Goal: Task Accomplishment & Management: Complete application form

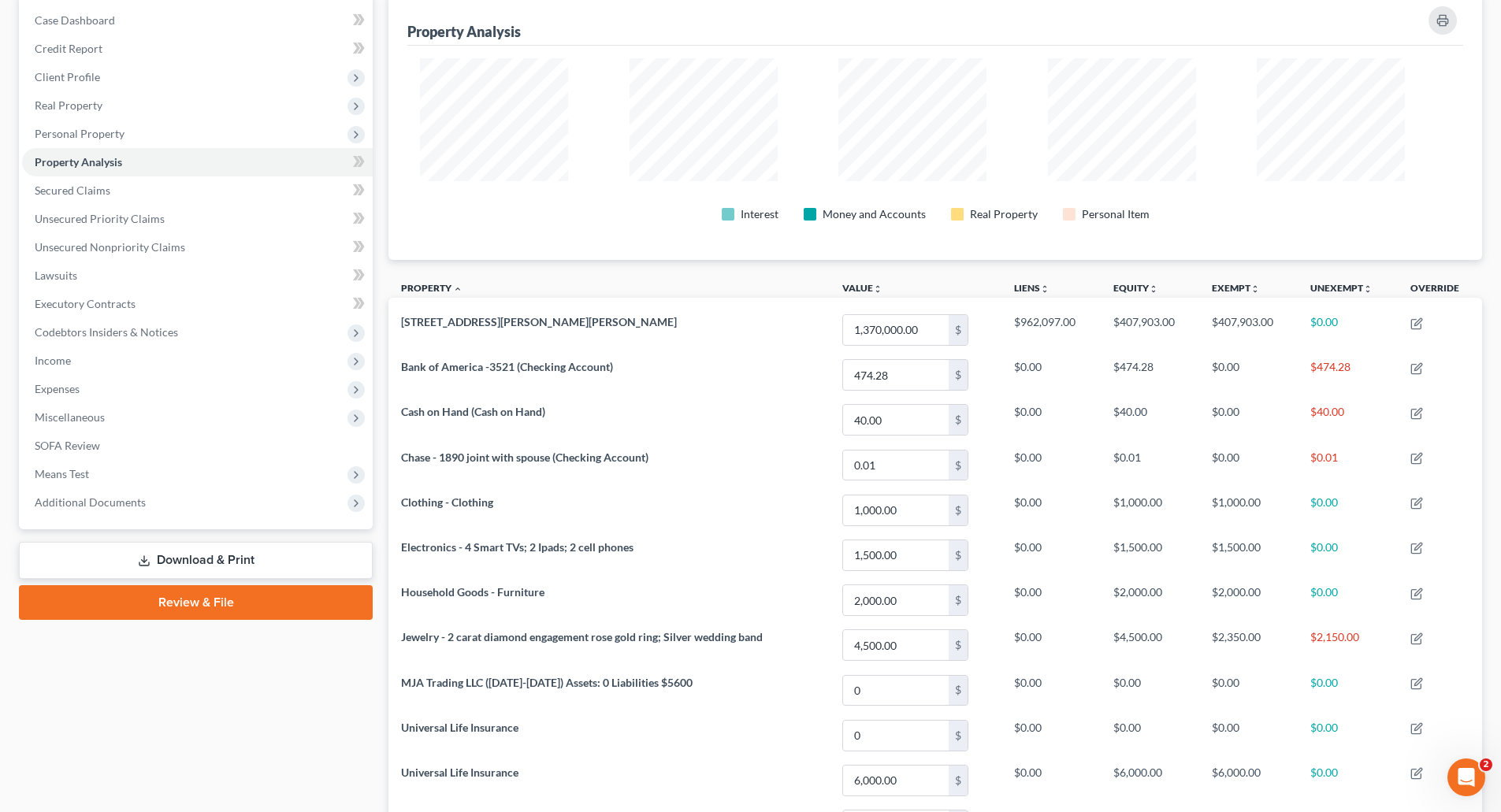
scroll to position [305, 1094]
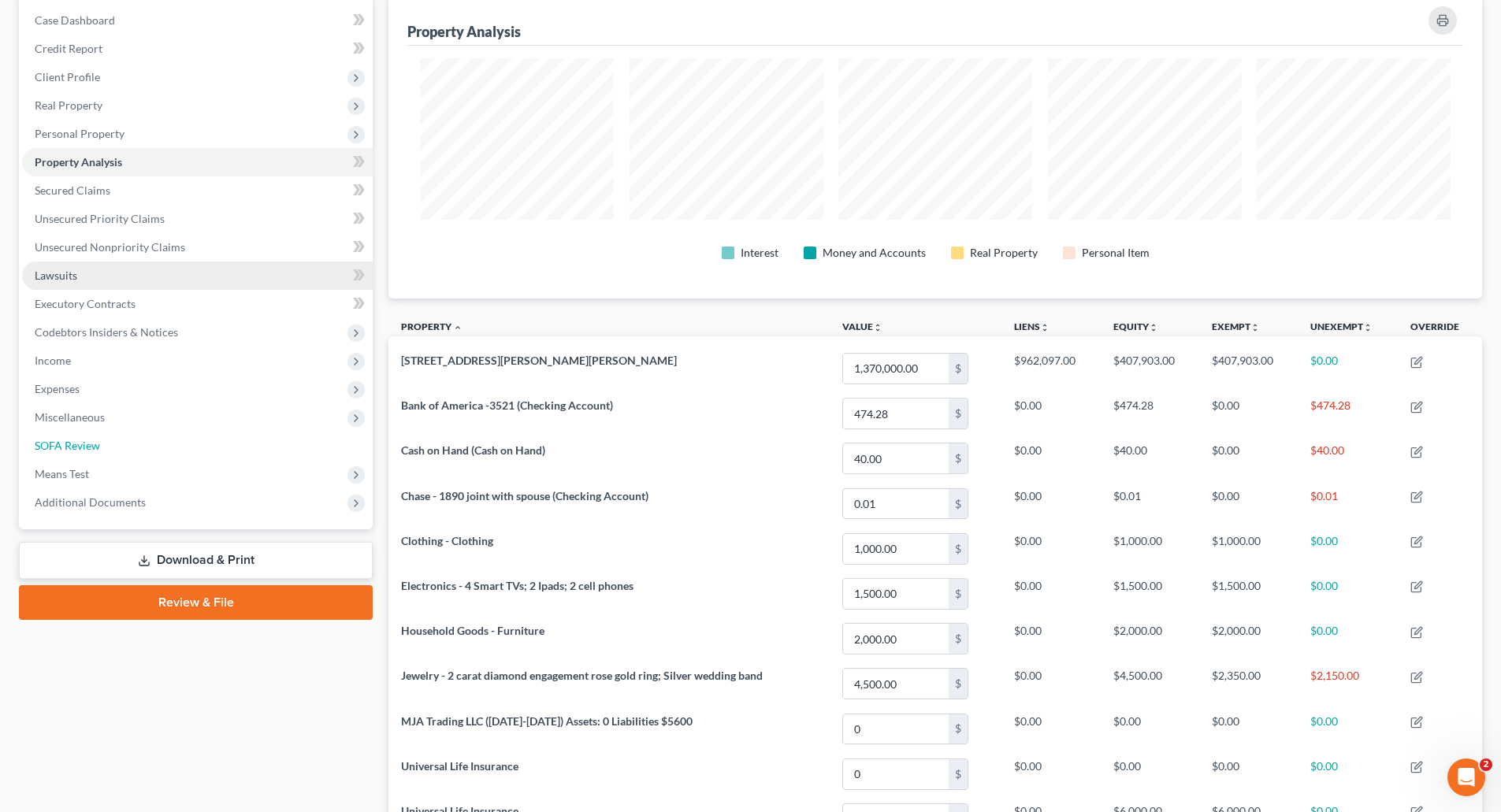
drag, startPoint x: 75, startPoint y: 440, endPoint x: 50, endPoint y: 420, distance: 32.0
click at [75, 440] on span "SOFA Review" at bounding box center [67, 445] width 65 height 13
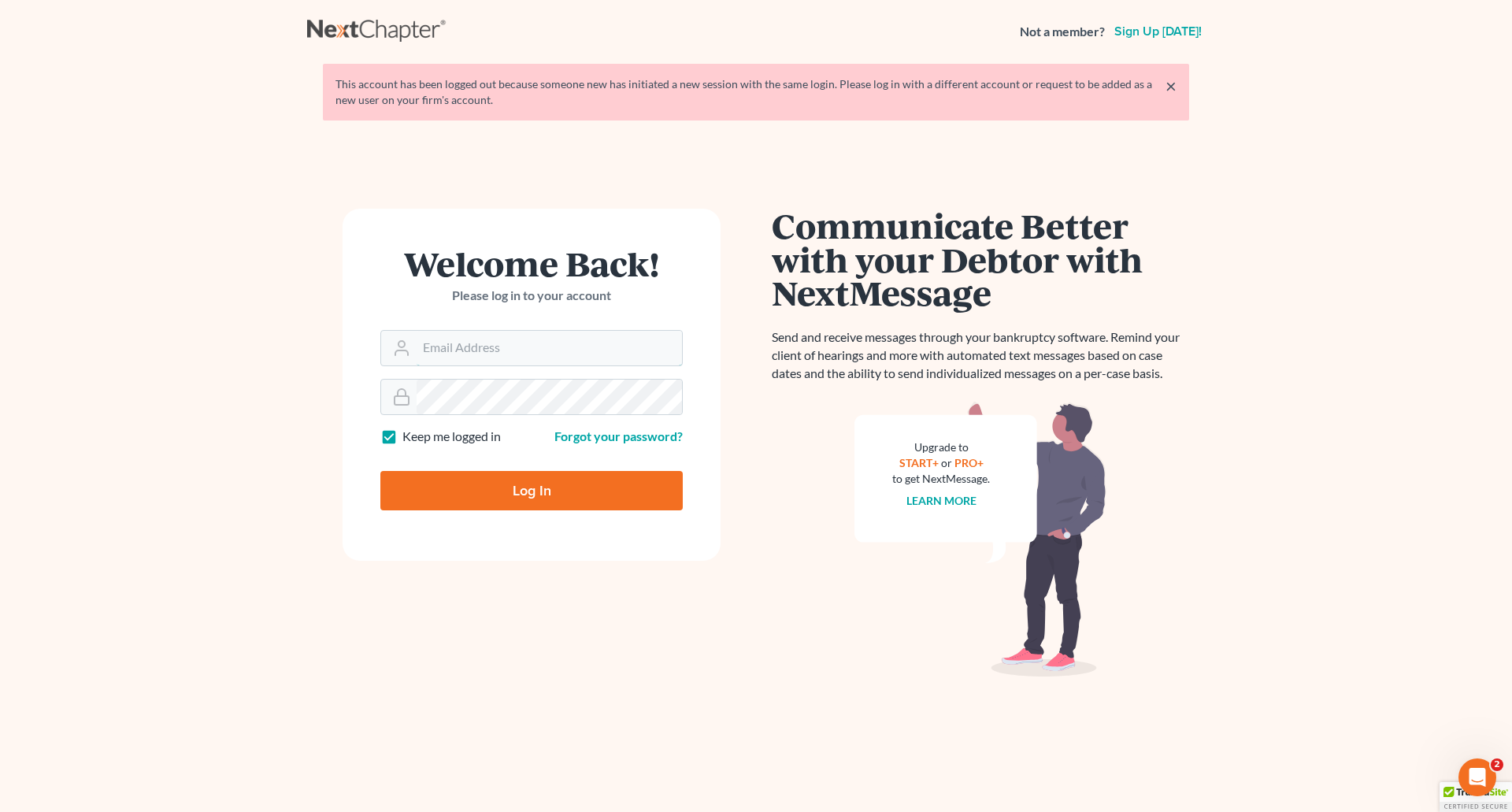
type input "[PERSON_NAME][EMAIL_ADDRESS][DOMAIN_NAME]"
click at [526, 490] on input "Log In" at bounding box center [532, 490] width 303 height 40
type input "Thinking..."
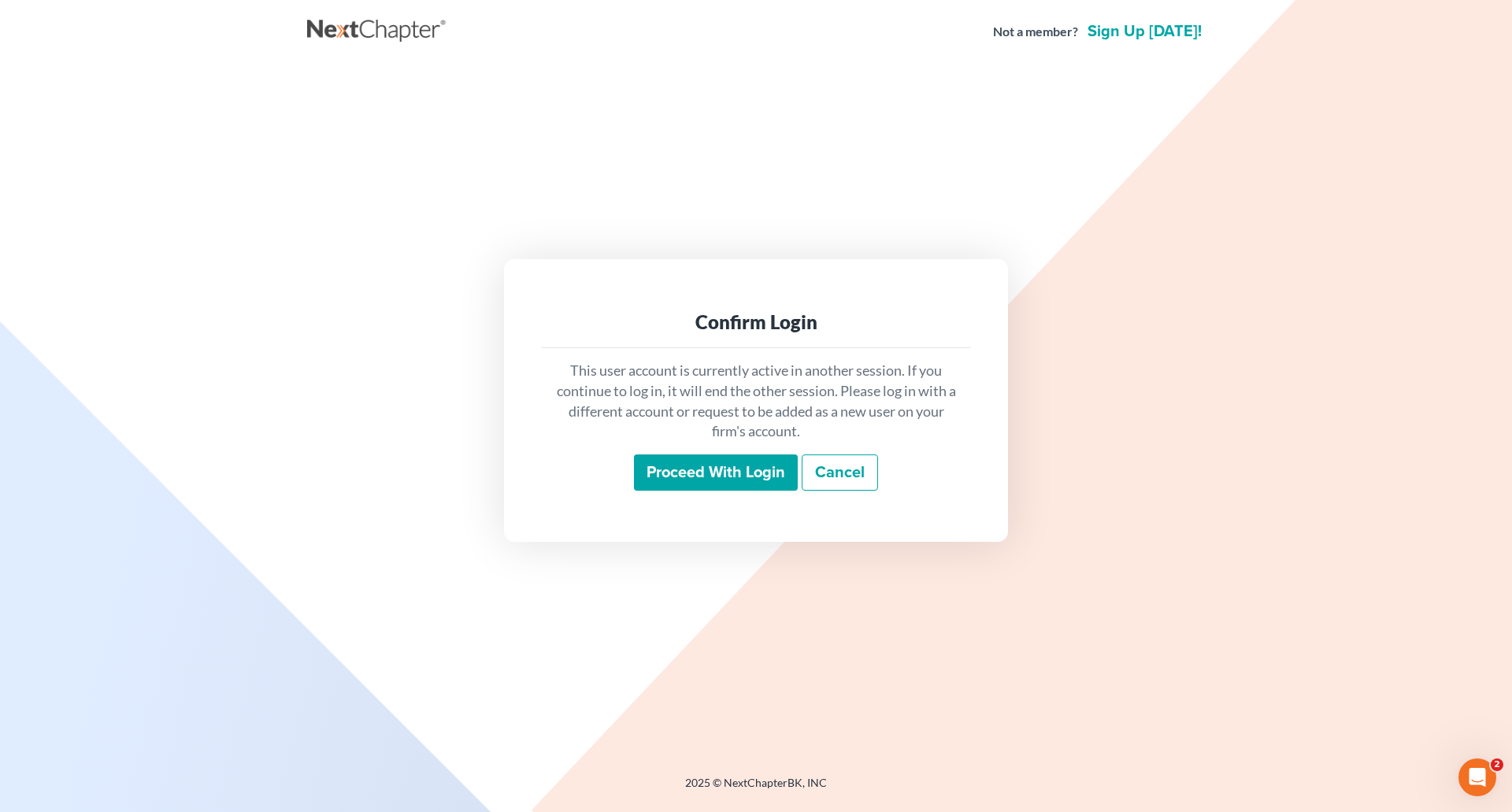
click at [716, 480] on input "Proceed with login" at bounding box center [716, 472] width 164 height 36
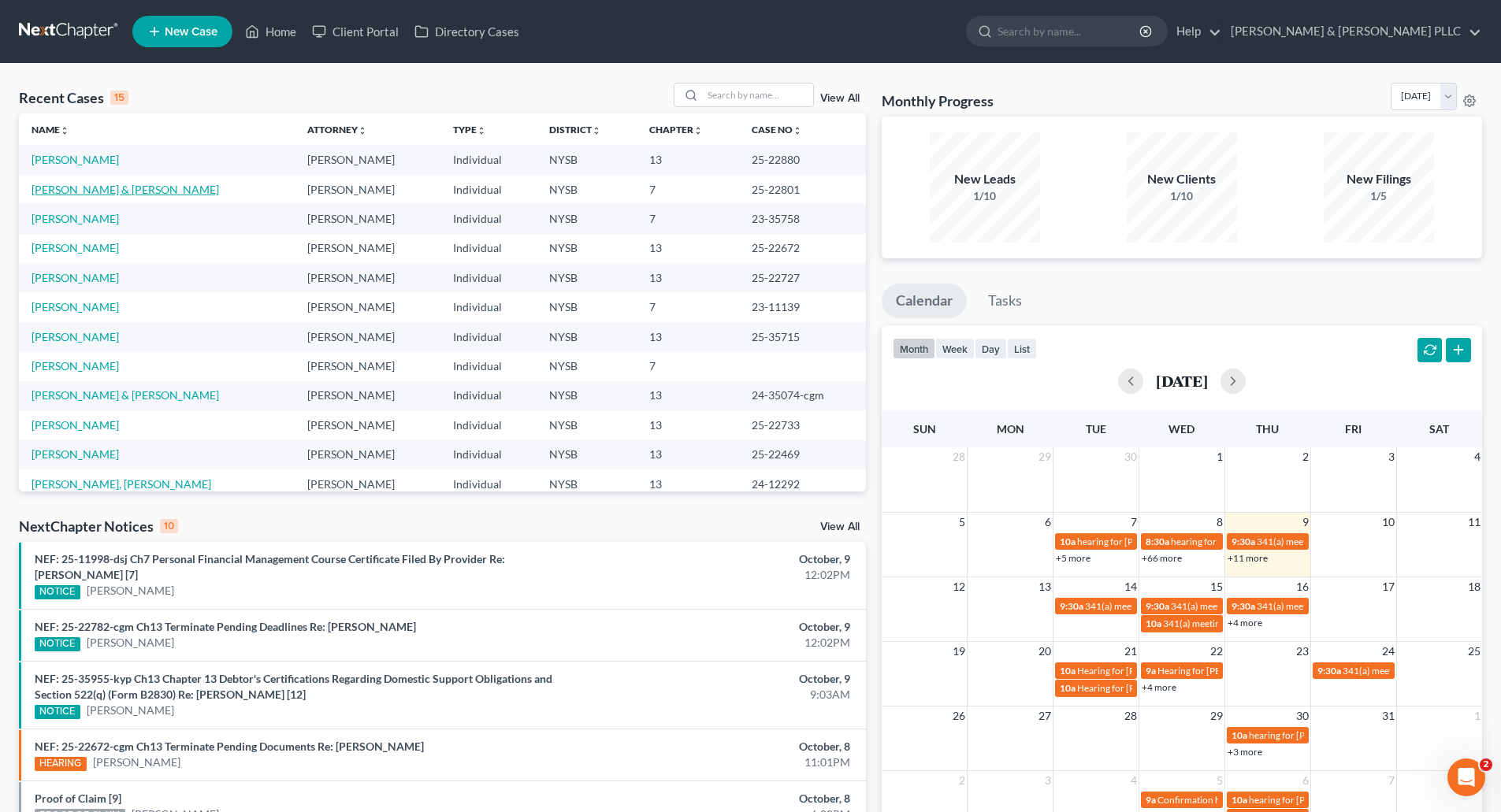
click at [81, 188] on link "Auerbach, Matthew & Horowitz, Danielle" at bounding box center [126, 189] width 188 height 13
select select "6"
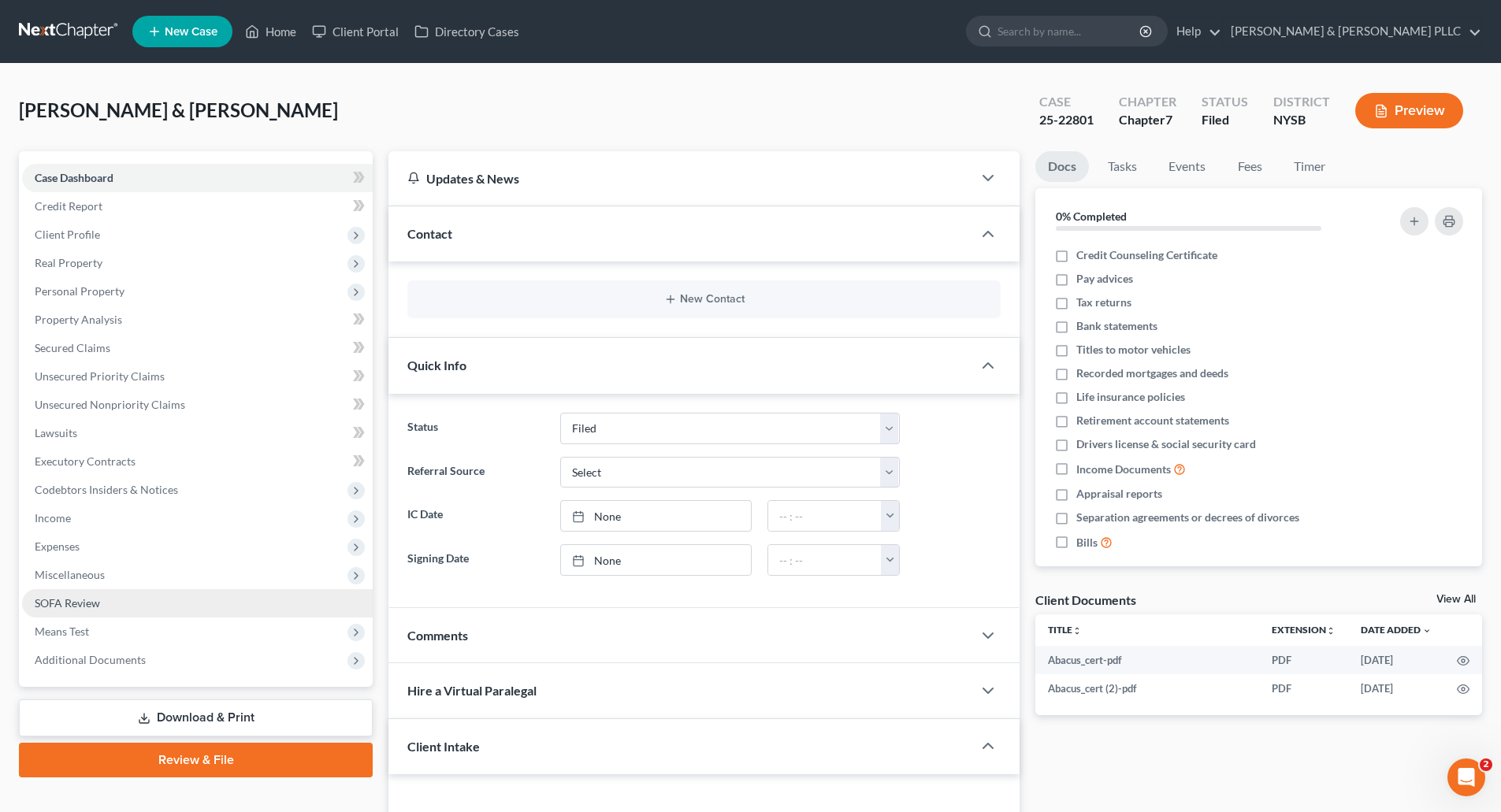
click at [85, 600] on span "SOFA Review" at bounding box center [67, 602] width 65 height 13
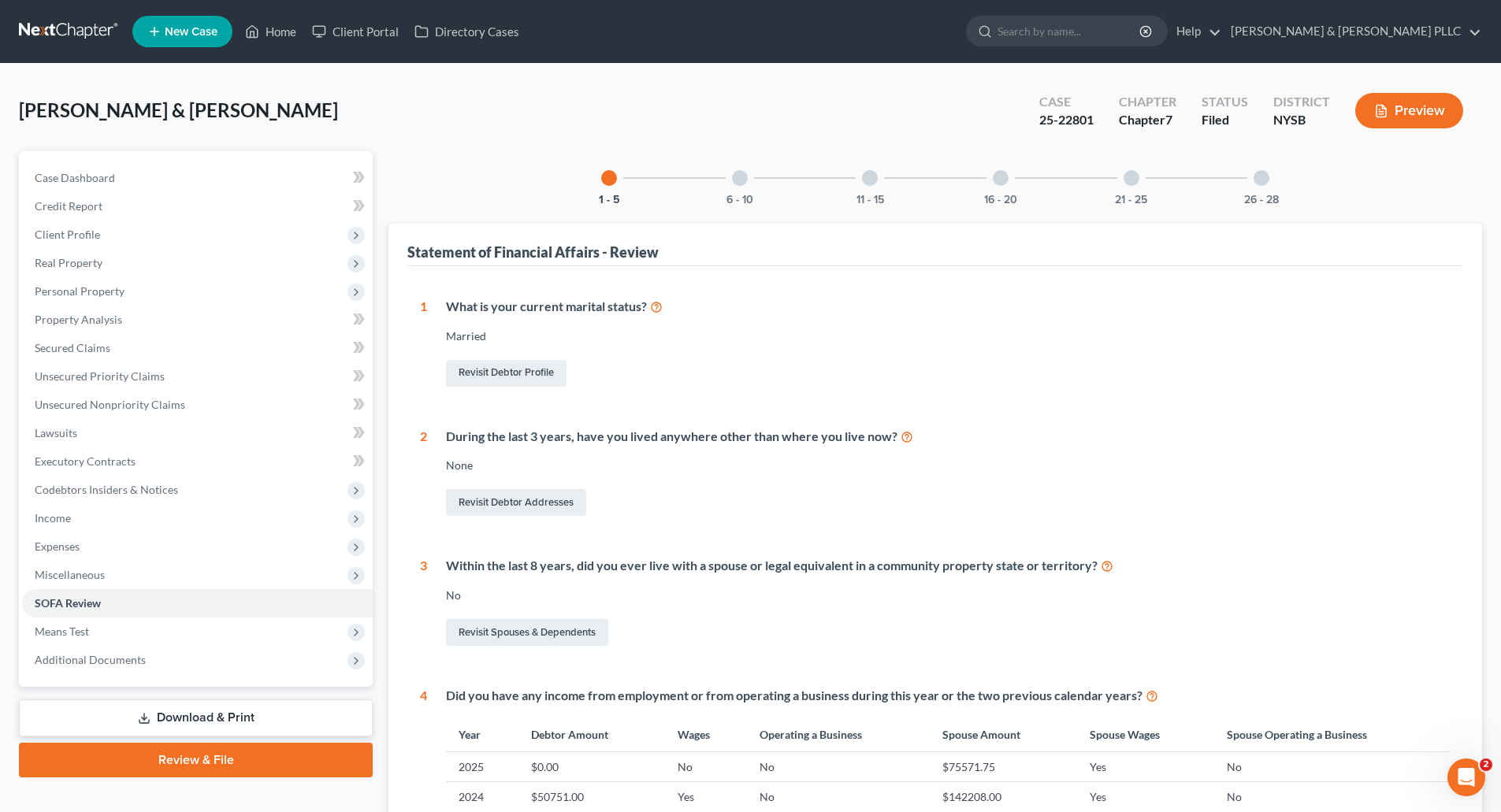
click at [738, 180] on div at bounding box center [740, 178] width 16 height 16
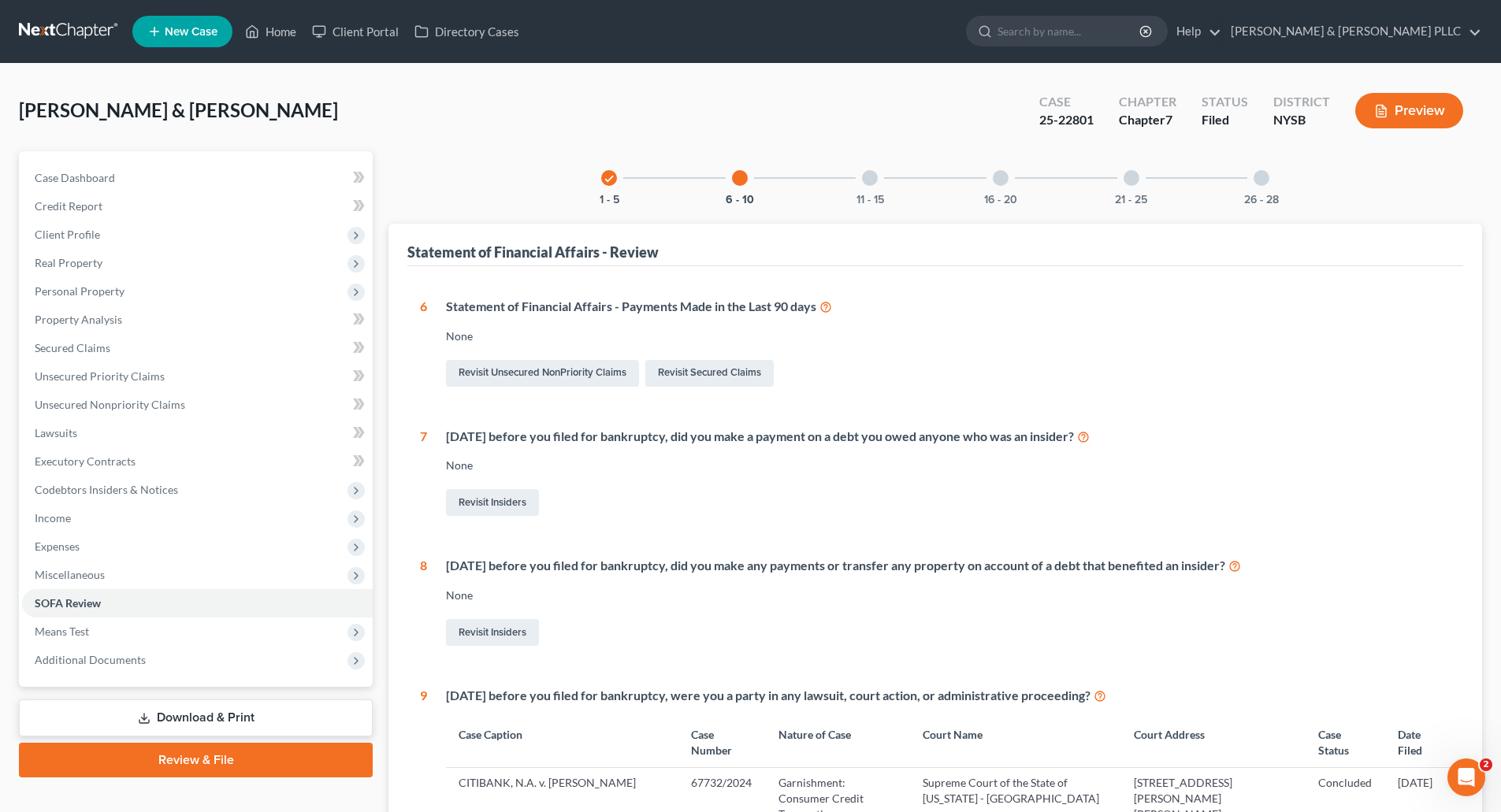
click at [869, 176] on div at bounding box center [870, 178] width 16 height 16
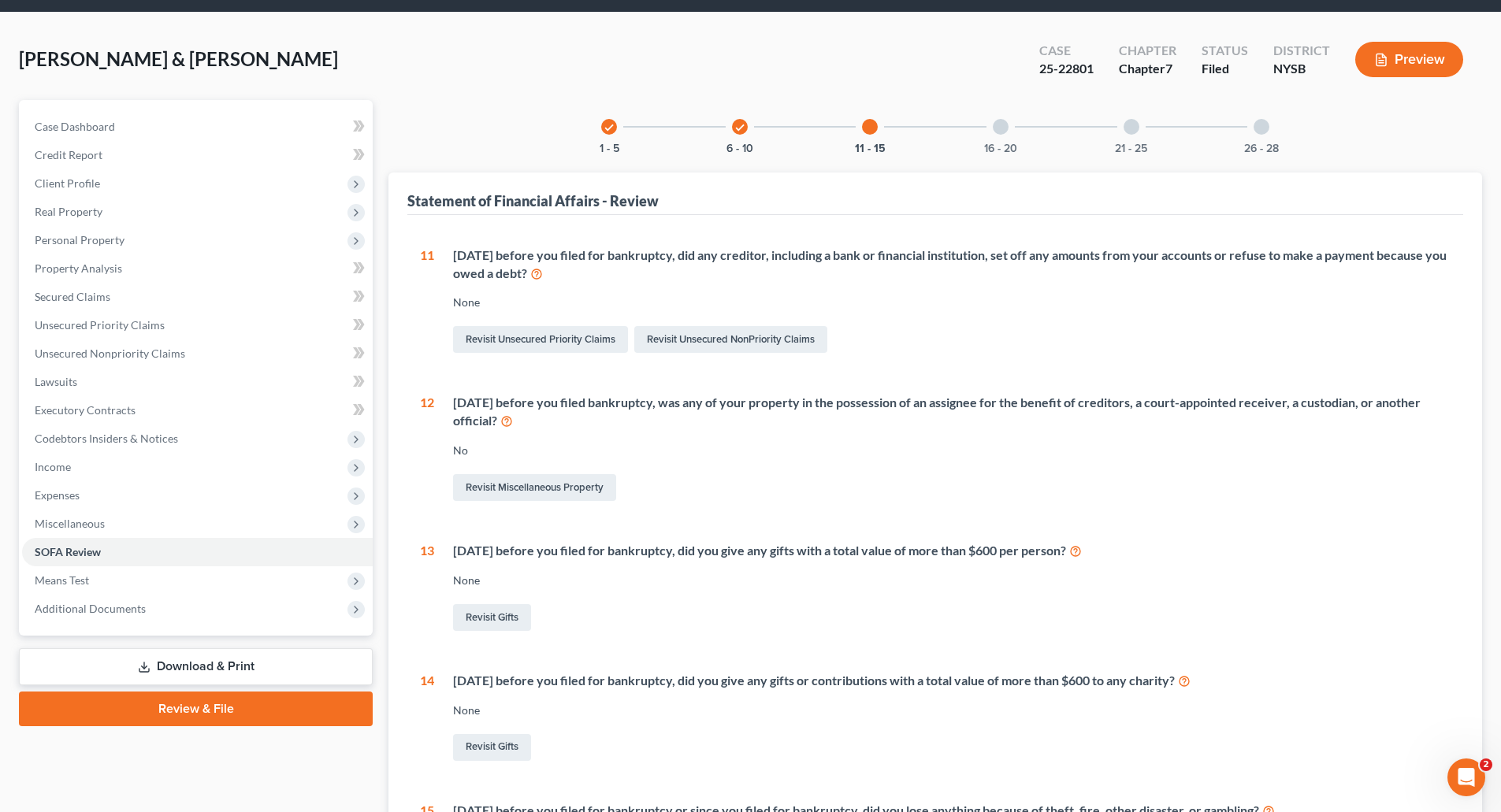
scroll to position [79, 0]
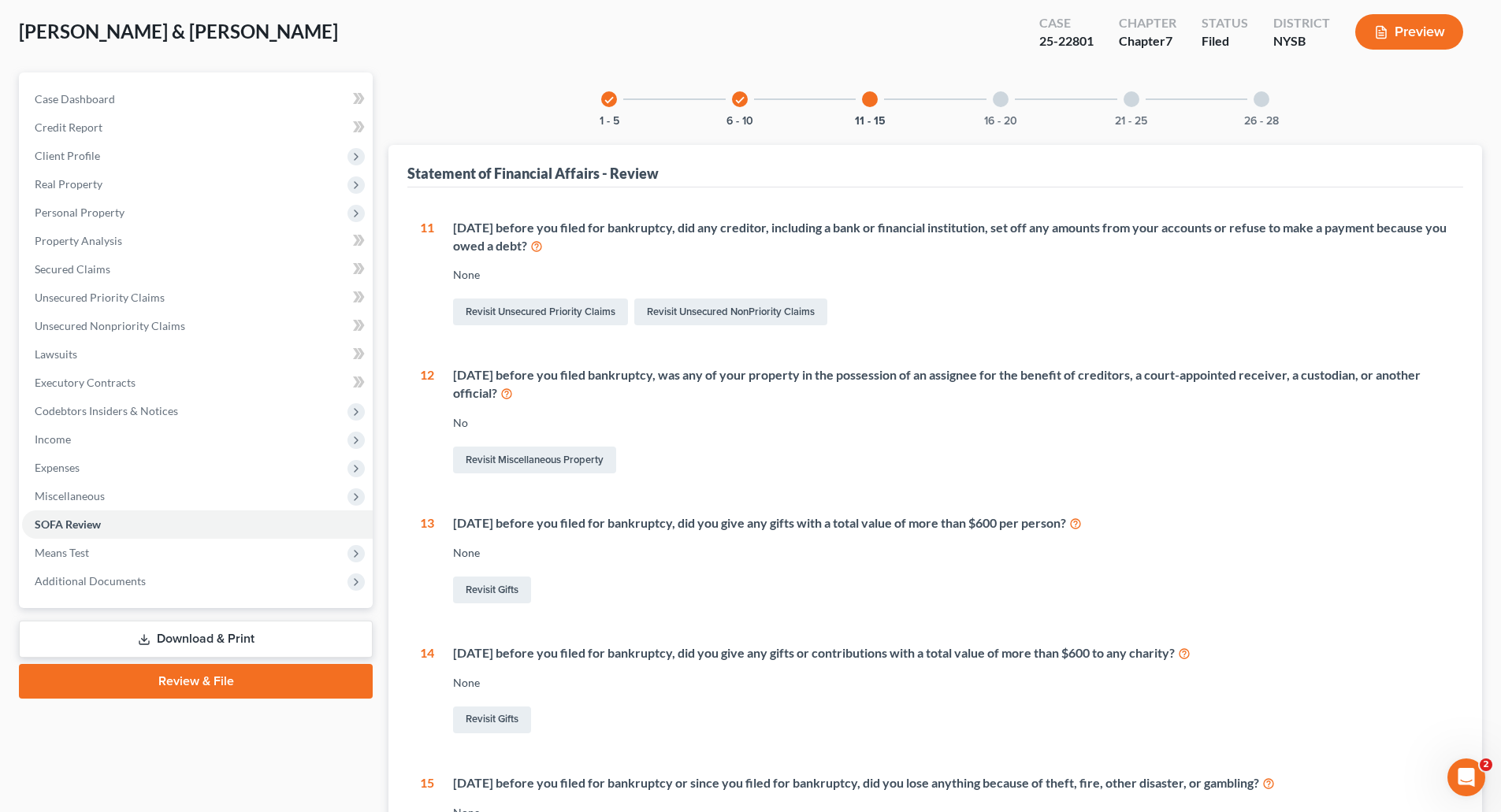
click at [1266, 93] on div at bounding box center [1262, 99] width 16 height 16
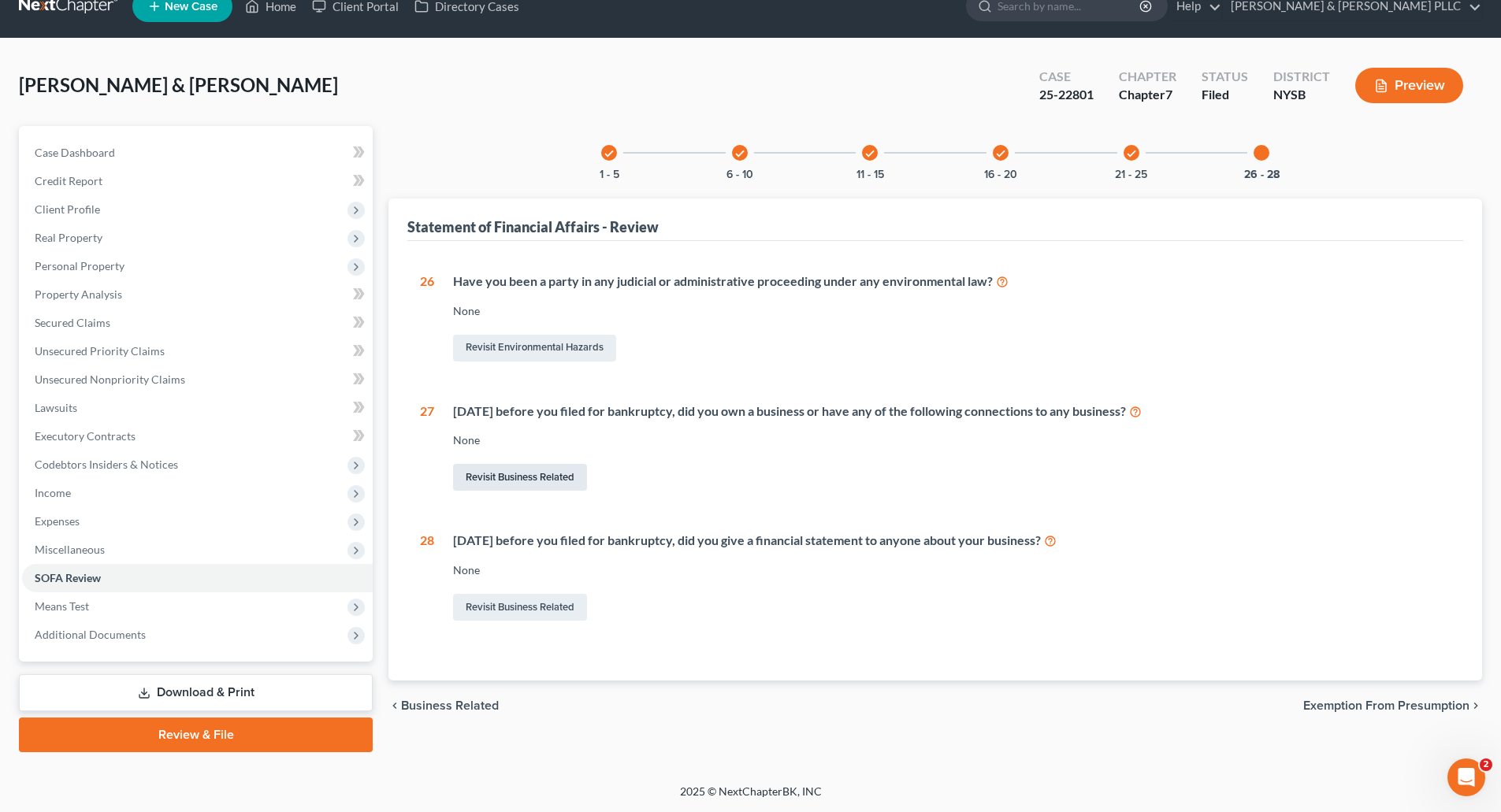
click at [523, 475] on link "Revisit Business Related" at bounding box center [520, 477] width 134 height 27
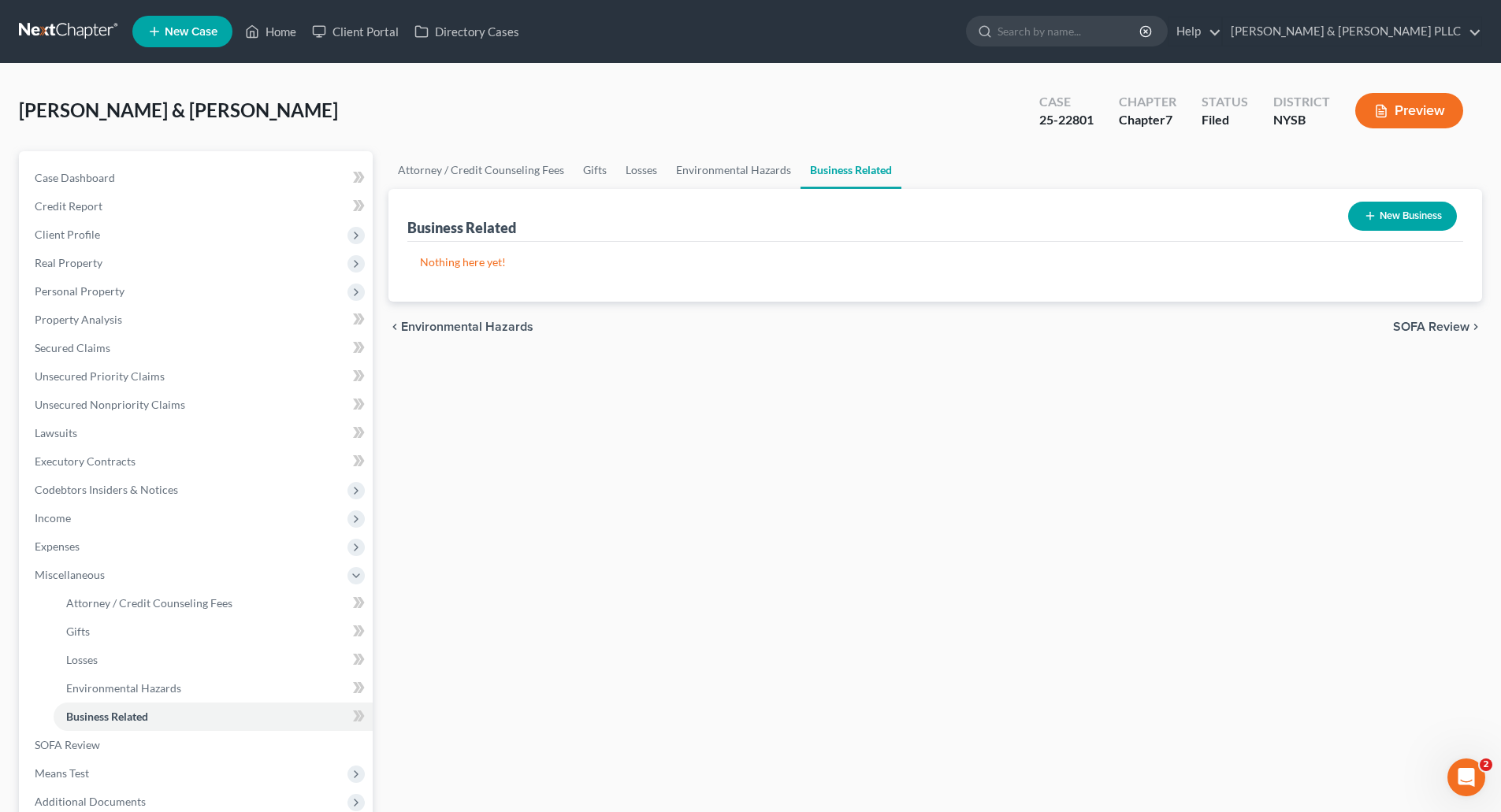
click at [1399, 213] on button "New Business" at bounding box center [1402, 216] width 109 height 29
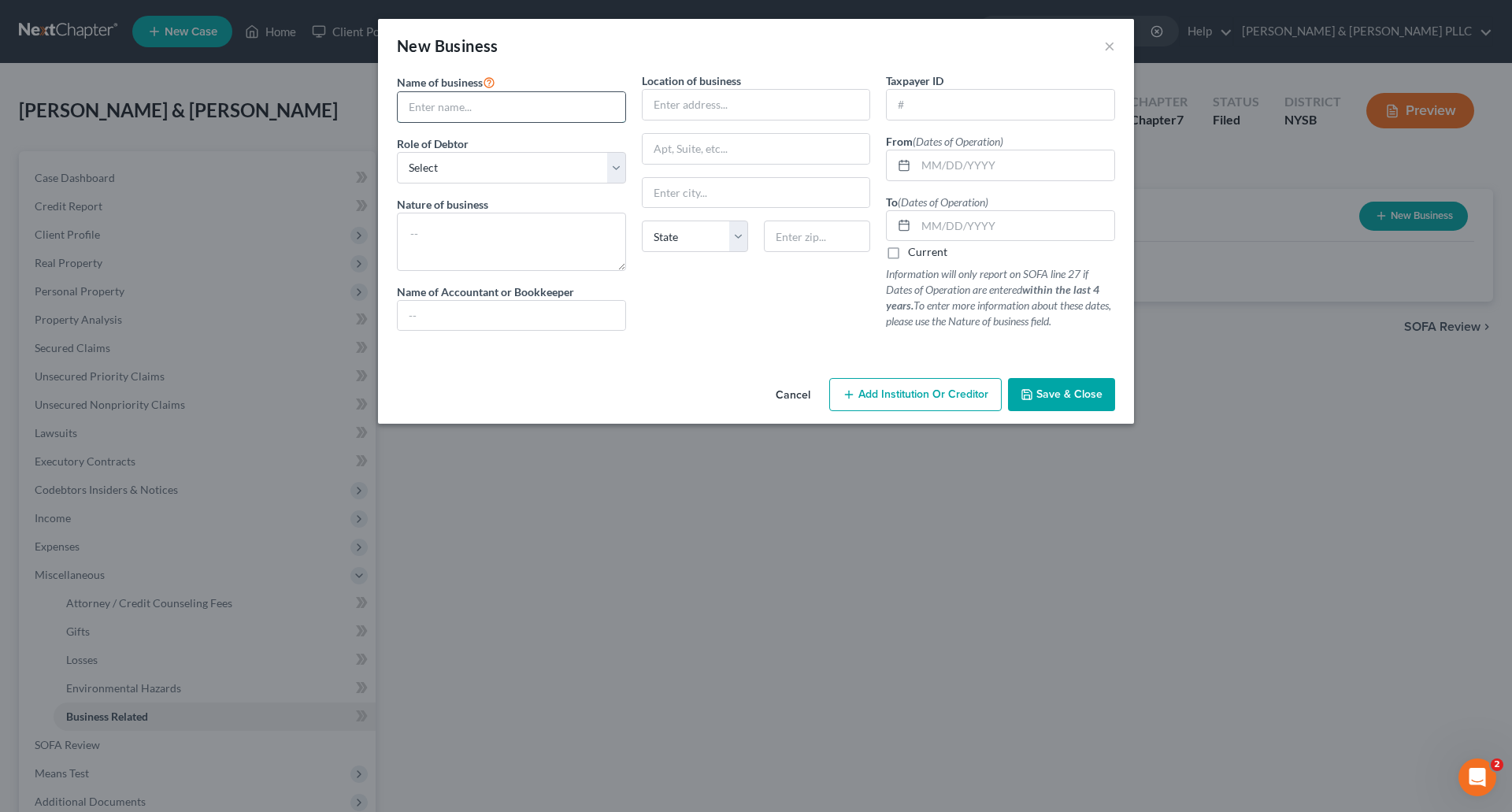
click at [428, 107] on input "text" at bounding box center [511, 107] width 227 height 30
type input "MJA Trading LLC"
click at [425, 164] on select "Select A member of a limited liability company (LLC) or limited liability partn…" at bounding box center [511, 168] width 229 height 32
select select "member"
click at [397, 152] on select "Select A member of a limited liability company (LLC) or limited liability partn…" at bounding box center [511, 168] width 229 height 32
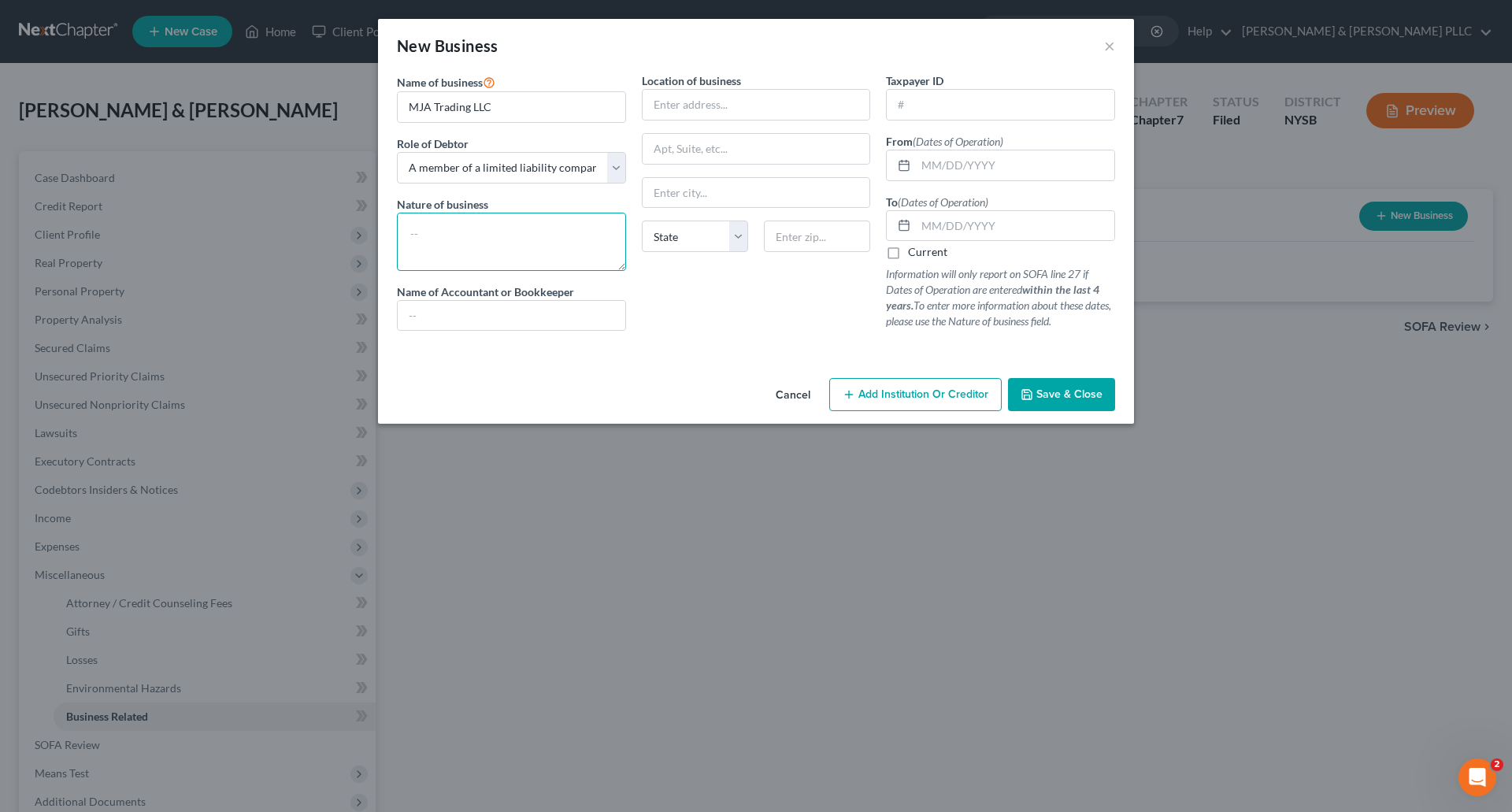
click at [418, 228] on textarea at bounding box center [511, 241] width 229 height 58
type textarea "trading"
click at [671, 104] on input "text" at bounding box center [756, 104] width 227 height 30
type input "5 Woods Witch Lane"
click at [792, 238] on input "text" at bounding box center [817, 236] width 106 height 32
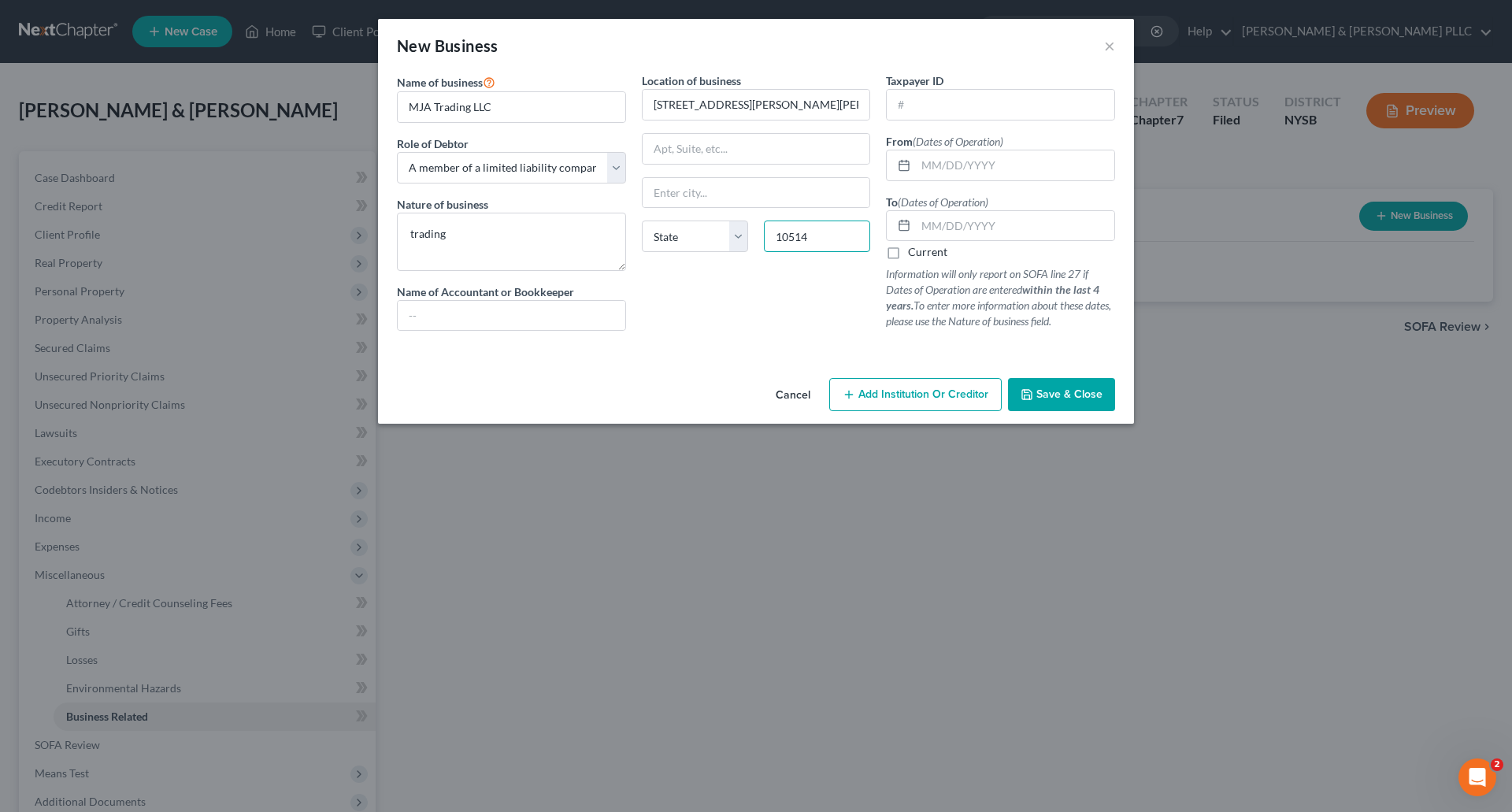
type input "10514"
type input "Chappaqua"
select select "35"
click at [925, 104] on input "text" at bounding box center [1001, 104] width 227 height 30
click at [925, 158] on input "text" at bounding box center [1015, 165] width 198 height 30
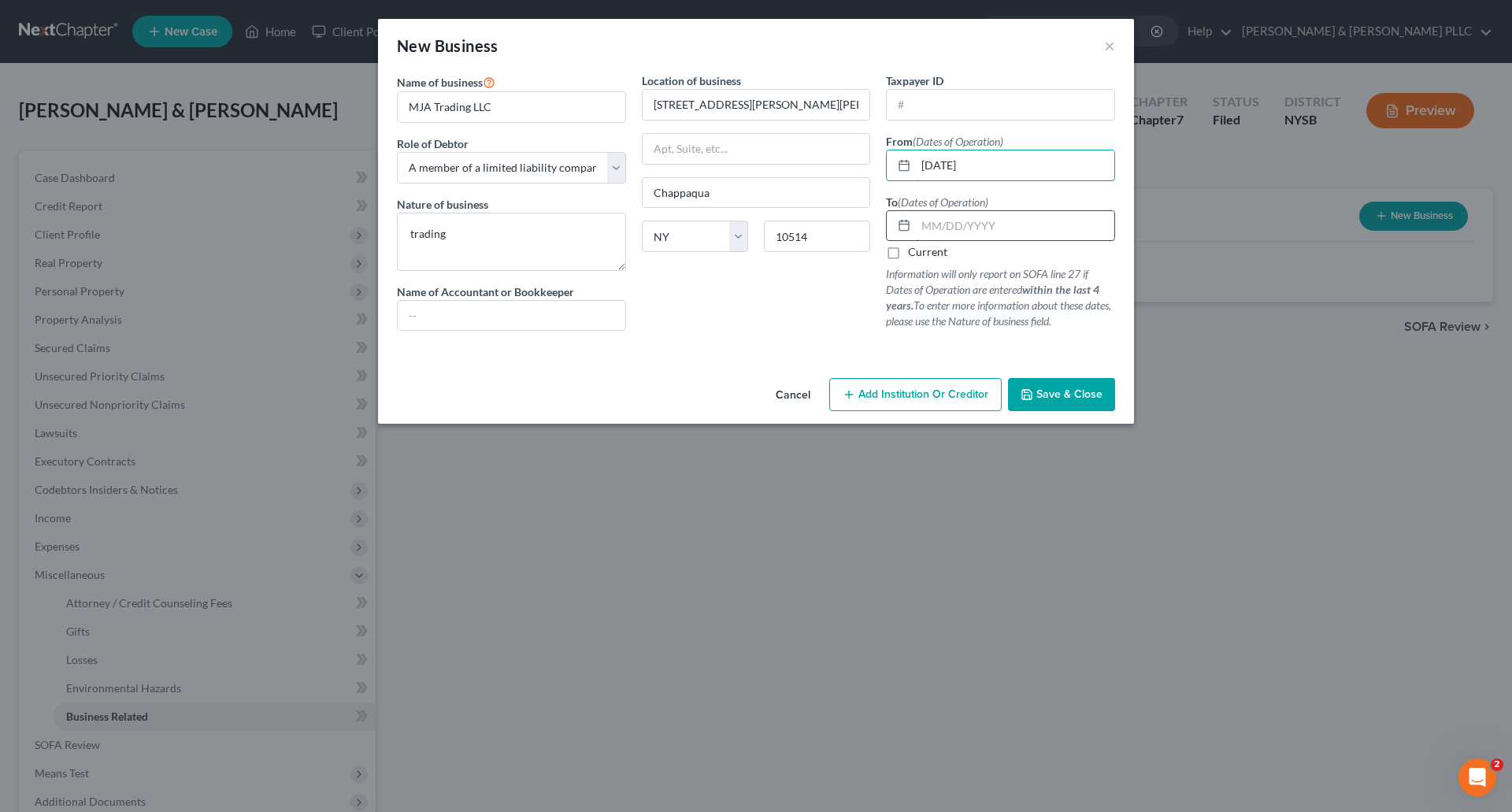
type input "01/01/2013"
click at [921, 226] on input "text" at bounding box center [1015, 226] width 198 height 30
drag, startPoint x: 409, startPoint y: 233, endPoint x: 415, endPoint y: 225, distance: 10.0
click at [411, 229] on textarea "trading" at bounding box center [511, 241] width 229 height 58
type textarea "g"
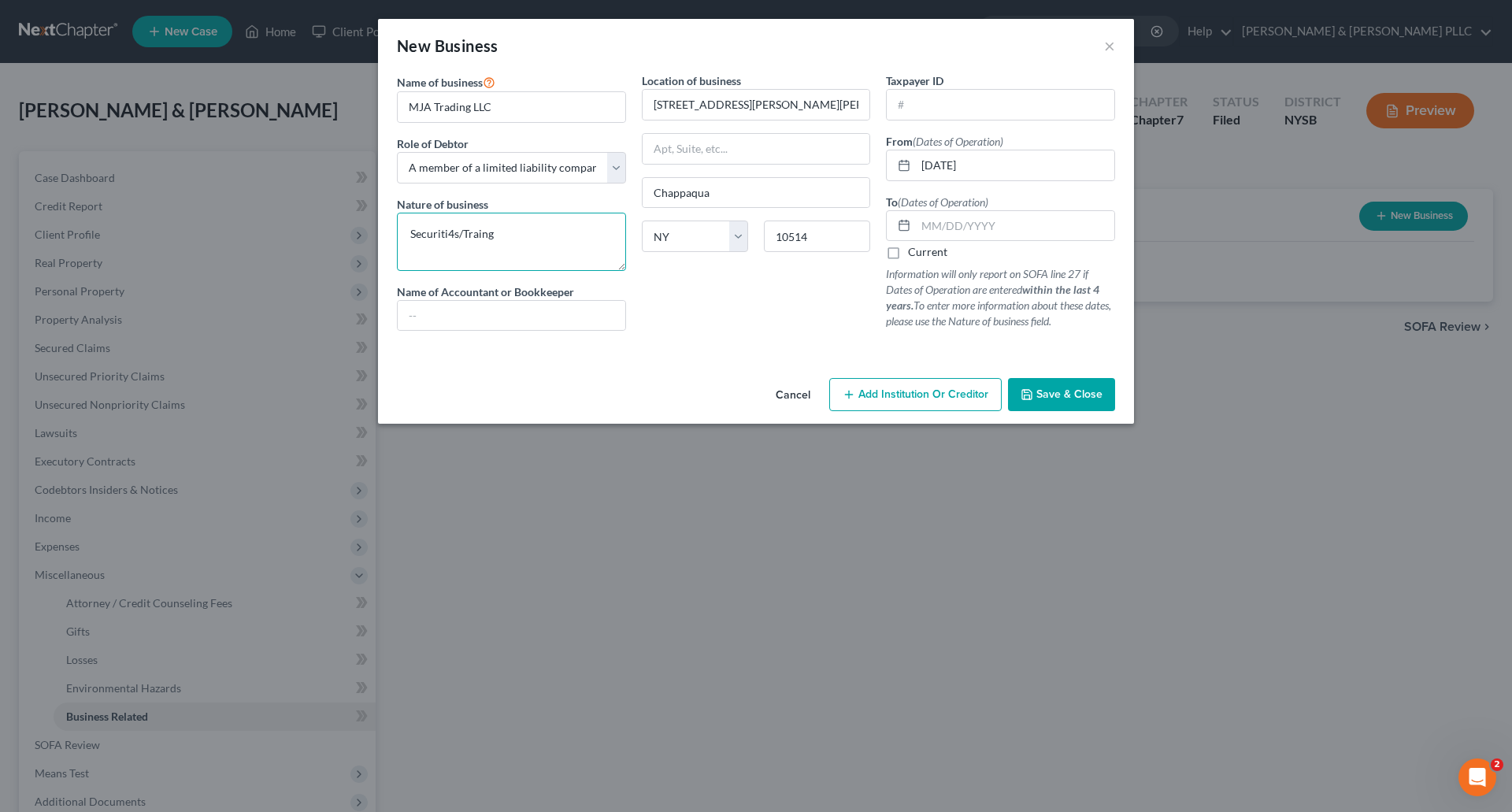
drag, startPoint x: 445, startPoint y: 226, endPoint x: 461, endPoint y: 216, distance: 18.9
click at [449, 223] on textarea "Securiti4s/Traing" at bounding box center [511, 241] width 229 height 58
click at [480, 232] on textarea "Securities/Traing" at bounding box center [511, 241] width 229 height 58
type textarea "Securities/Trading"
click at [933, 224] on input "text" at bounding box center [1015, 226] width 198 height 30
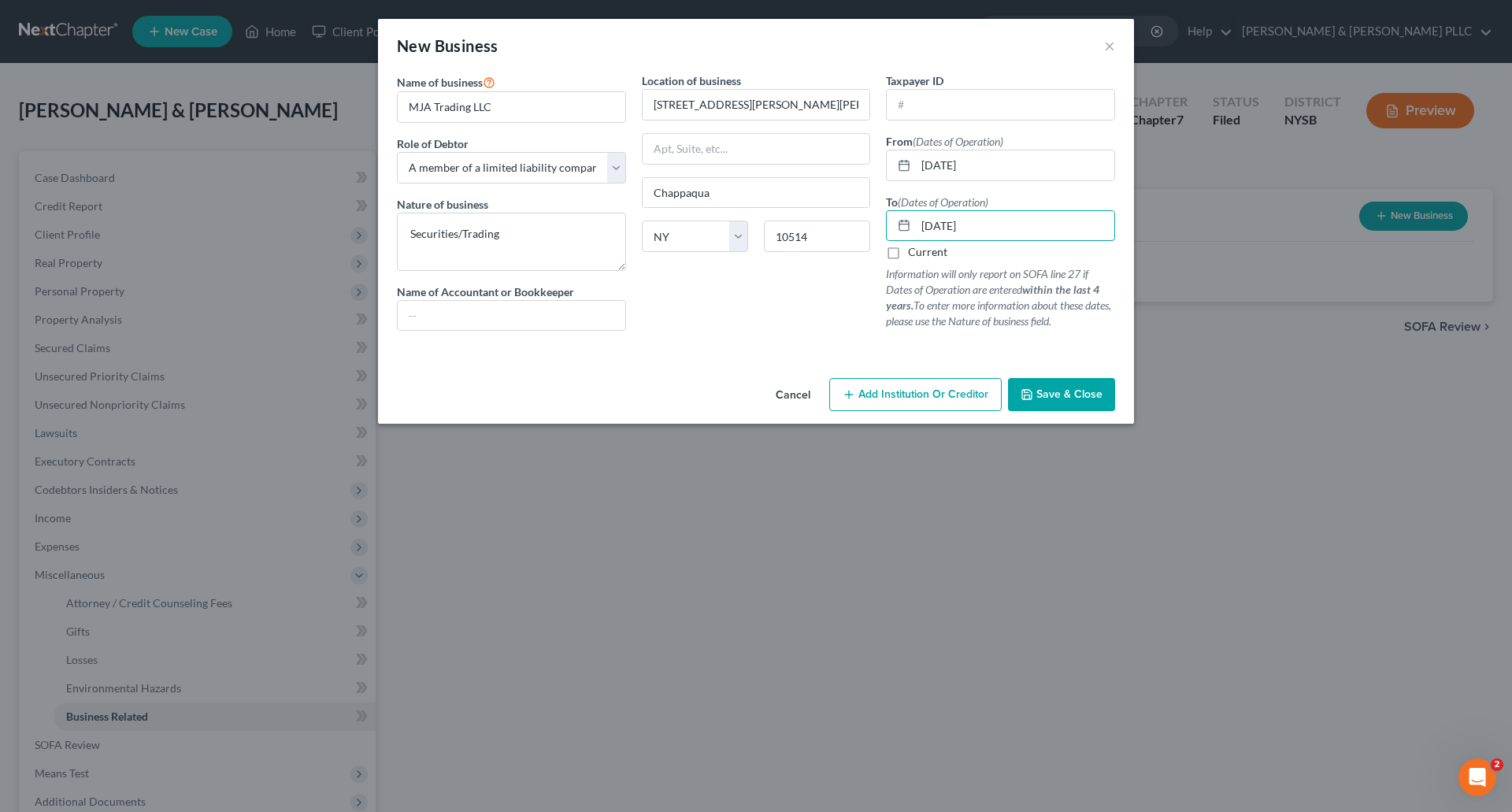
drag, startPoint x: 923, startPoint y: 226, endPoint x: 930, endPoint y: 196, distance: 30.8
click at [922, 218] on input "12/31/2022" at bounding box center [1015, 226] width 198 height 30
type input "0"
drag, startPoint x: 940, startPoint y: 225, endPoint x: 942, endPoint y: 216, distance: 9.2
click at [940, 219] on input "12/01/2022" at bounding box center [1015, 226] width 198 height 30
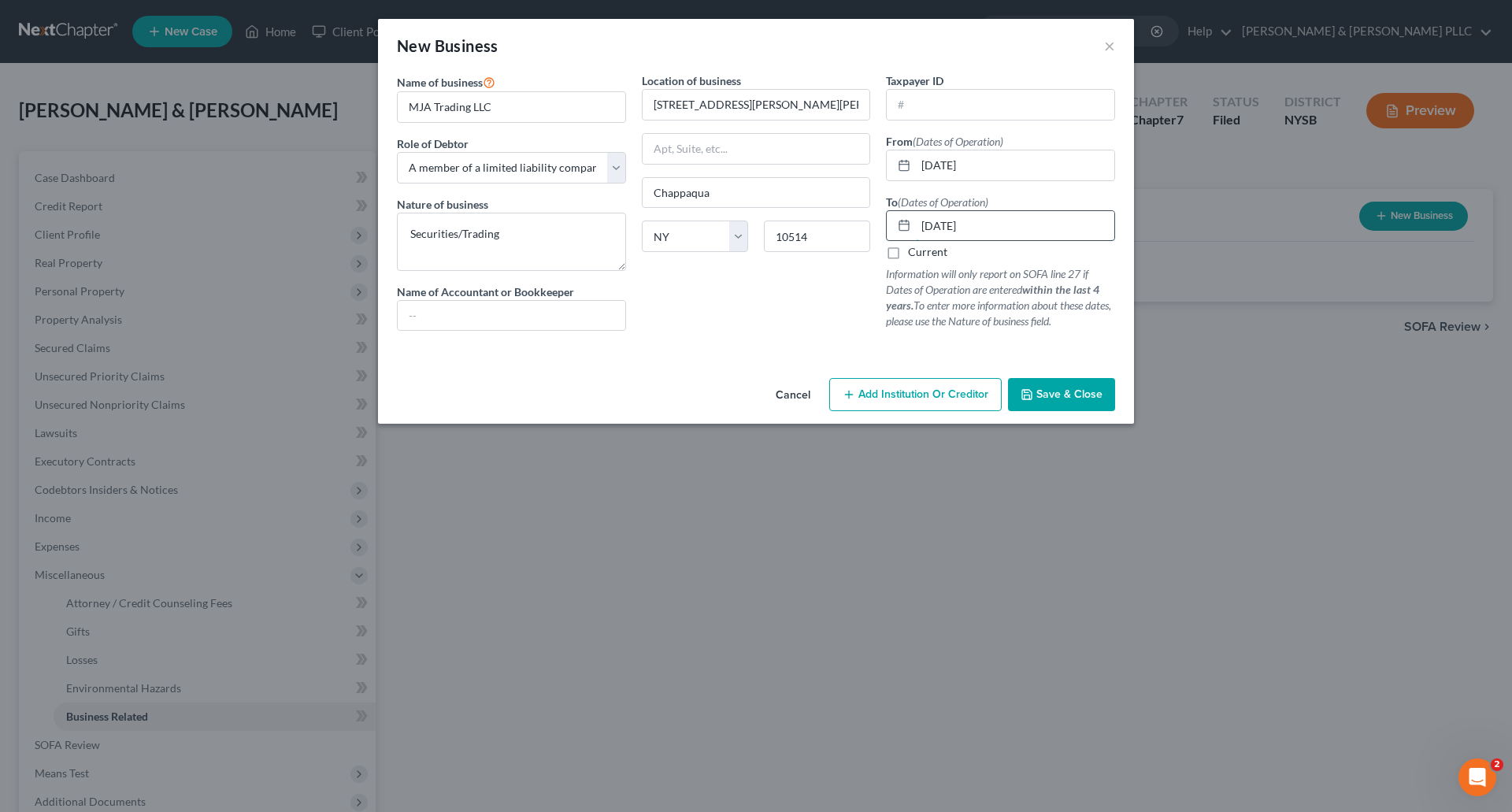
drag, startPoint x: 939, startPoint y: 226, endPoint x: 945, endPoint y: 214, distance: 13.4
click at [939, 225] on input "12/01/2022" at bounding box center [1015, 226] width 198 height 30
drag, startPoint x: 986, startPoint y: 226, endPoint x: 909, endPoint y: 219, distance: 77.3
click at [909, 219] on div "12/01/2022" at bounding box center [1001, 226] width 229 height 32
type input "12/31/2022"
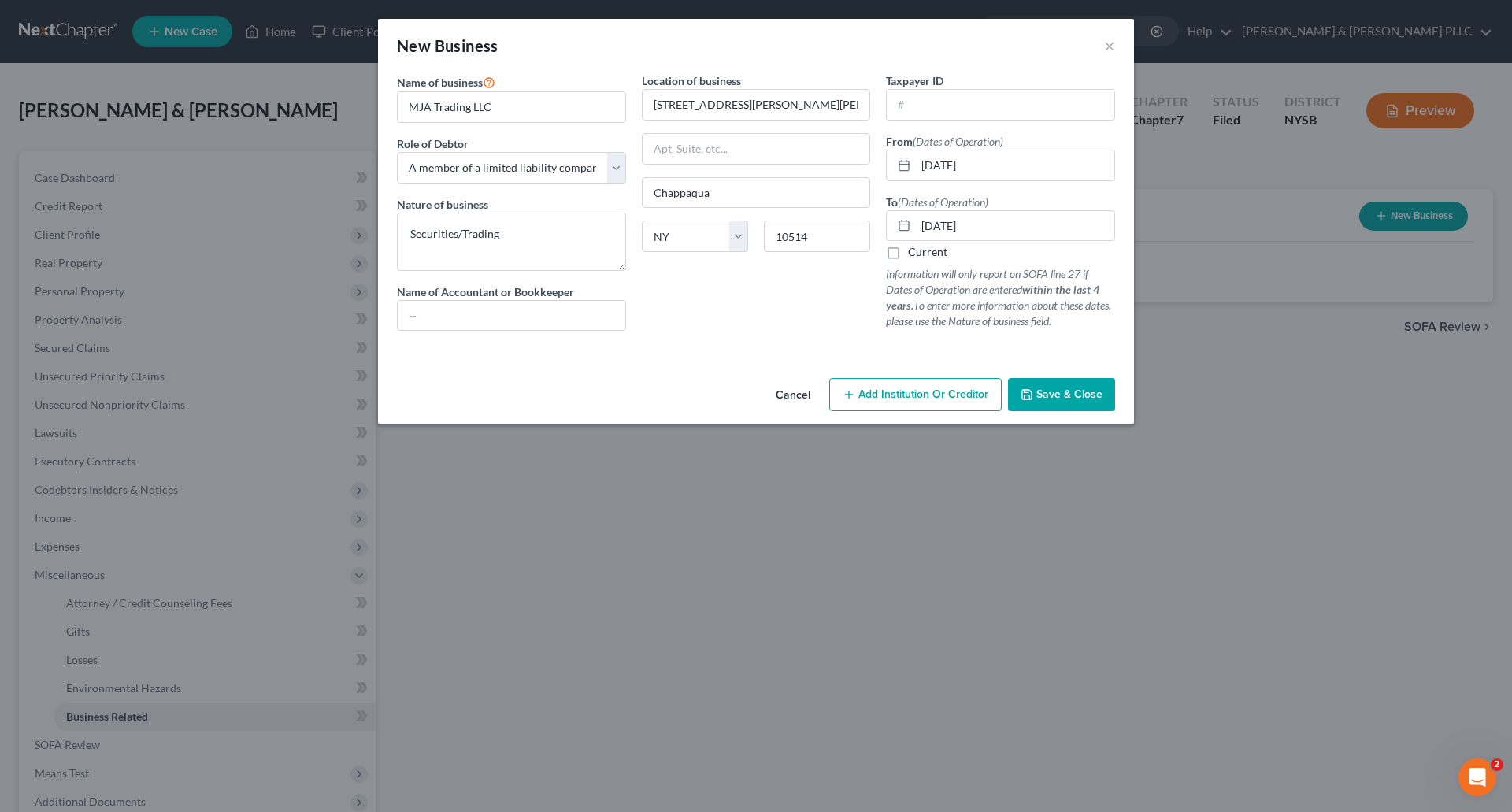
click at [1060, 394] on span "Save & Close" at bounding box center [1070, 394] width 66 height 13
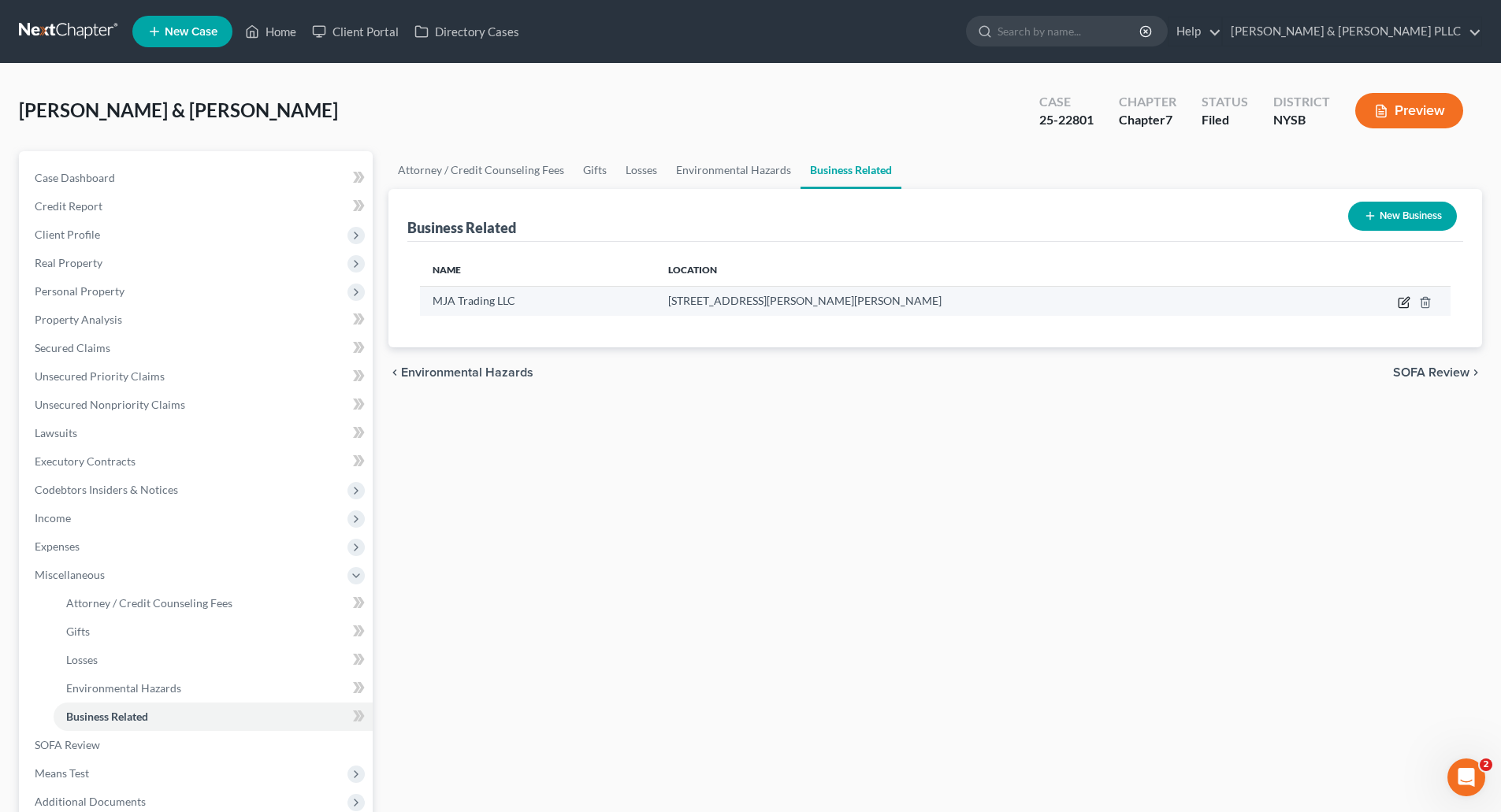
click at [1405, 298] on icon "button" at bounding box center [1404, 303] width 12 height 12
select select "member"
select select "35"
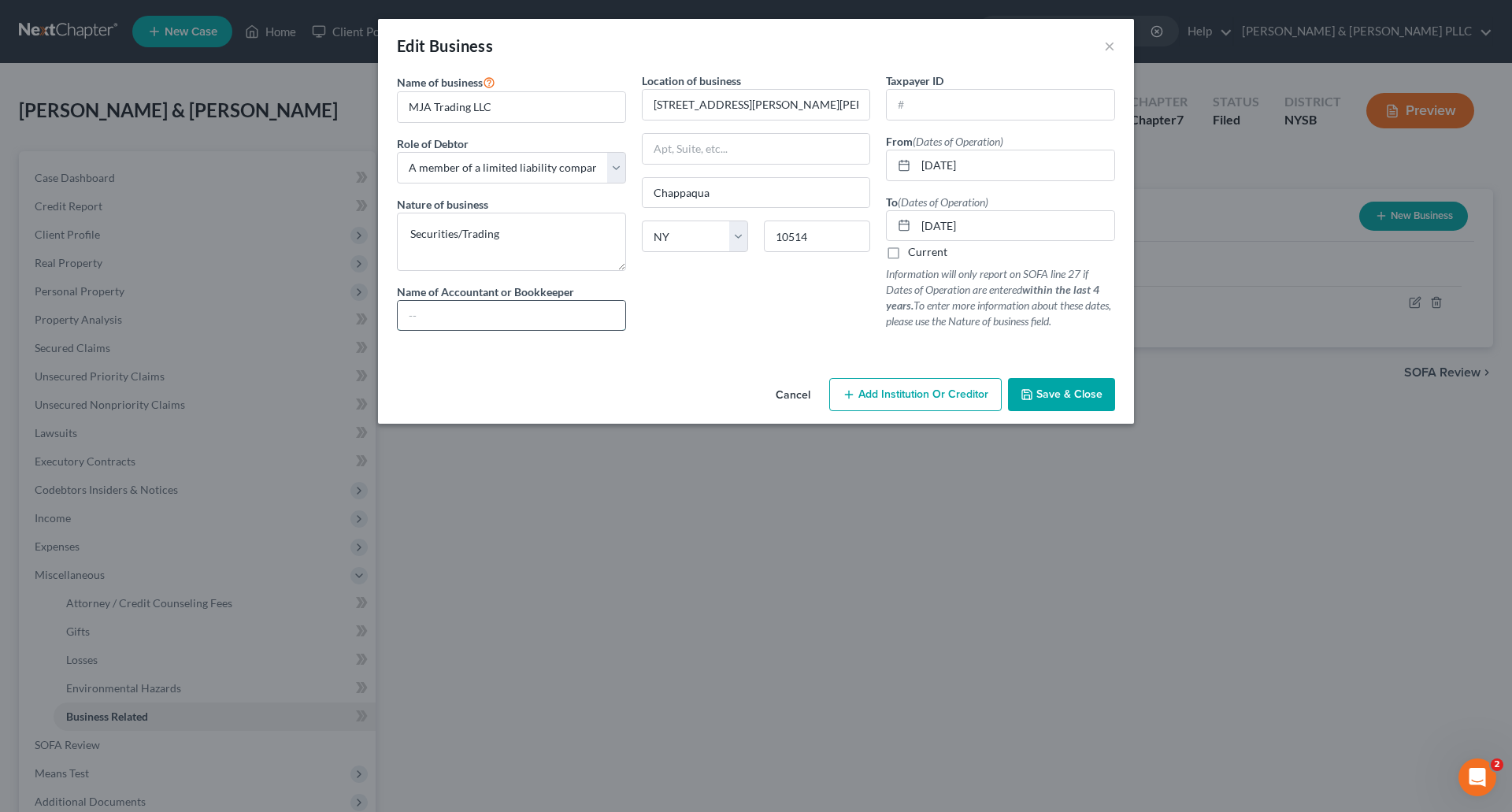
click at [407, 313] on input "text" at bounding box center [511, 316] width 227 height 30
type input "M"
click at [1075, 398] on span "Save & Close" at bounding box center [1070, 394] width 66 height 13
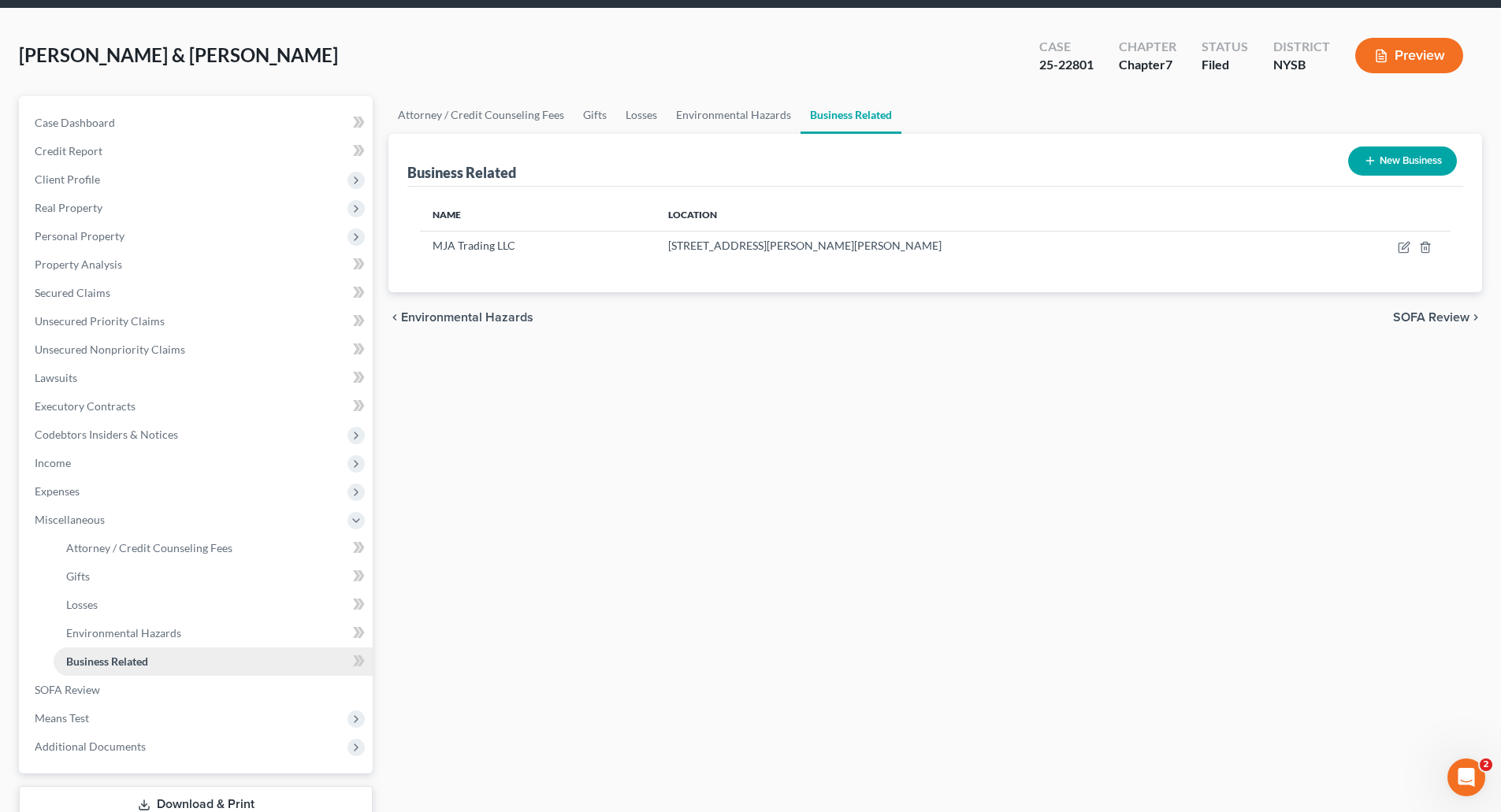
scroll to position [167, 0]
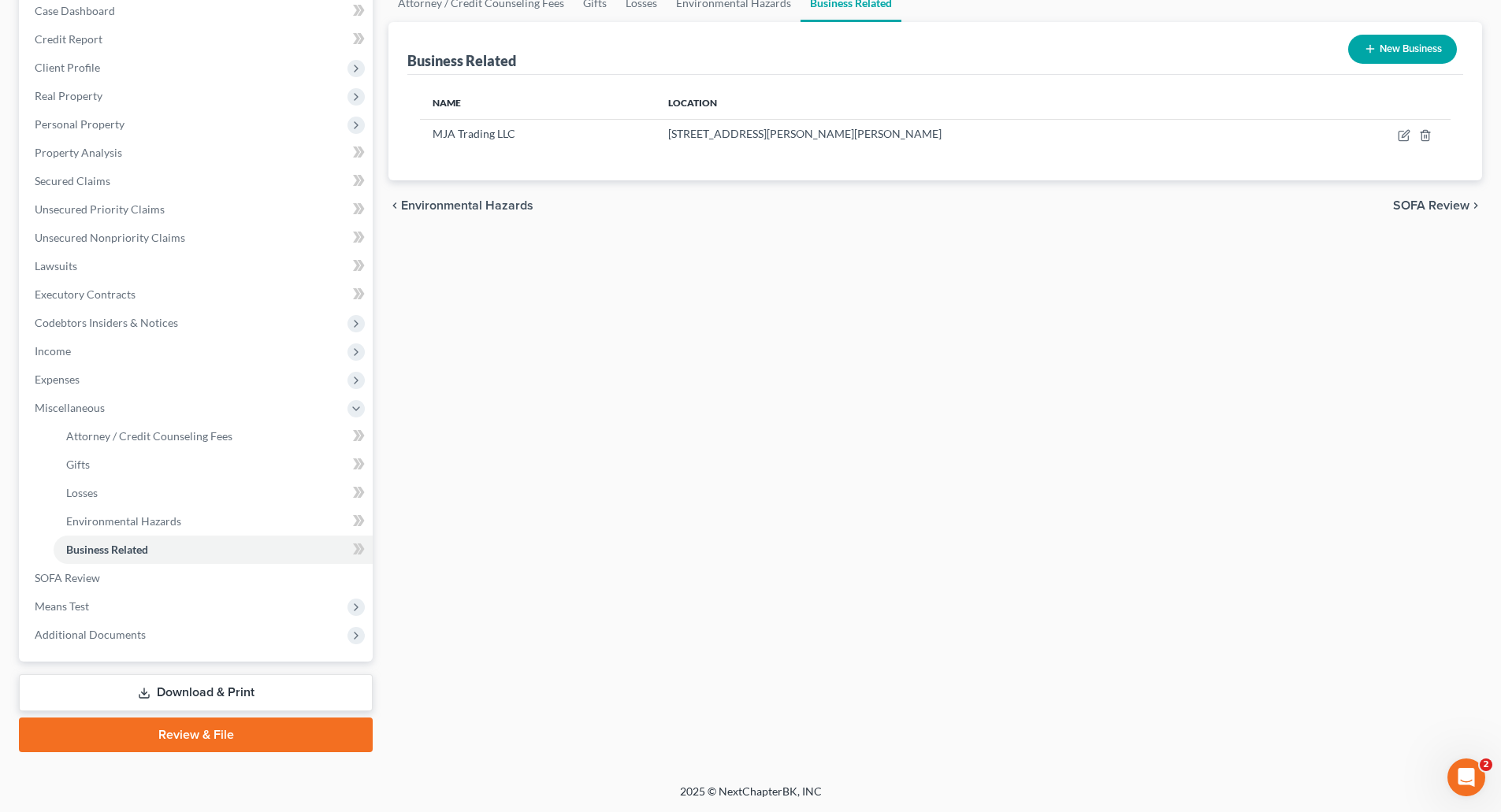
click at [269, 693] on link "Download & Print" at bounding box center [196, 693] width 354 height 37
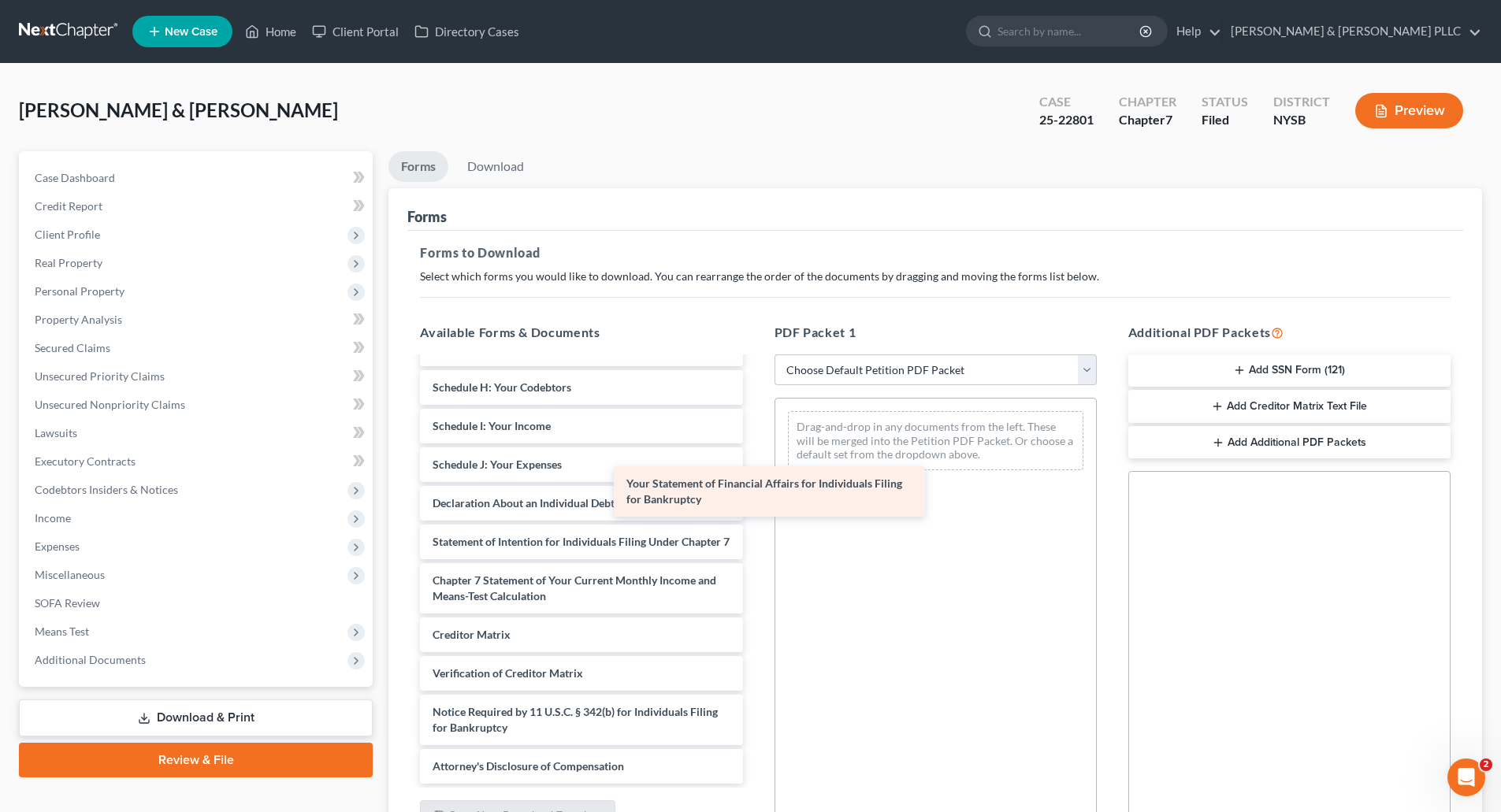
scroll to position [367, 0]
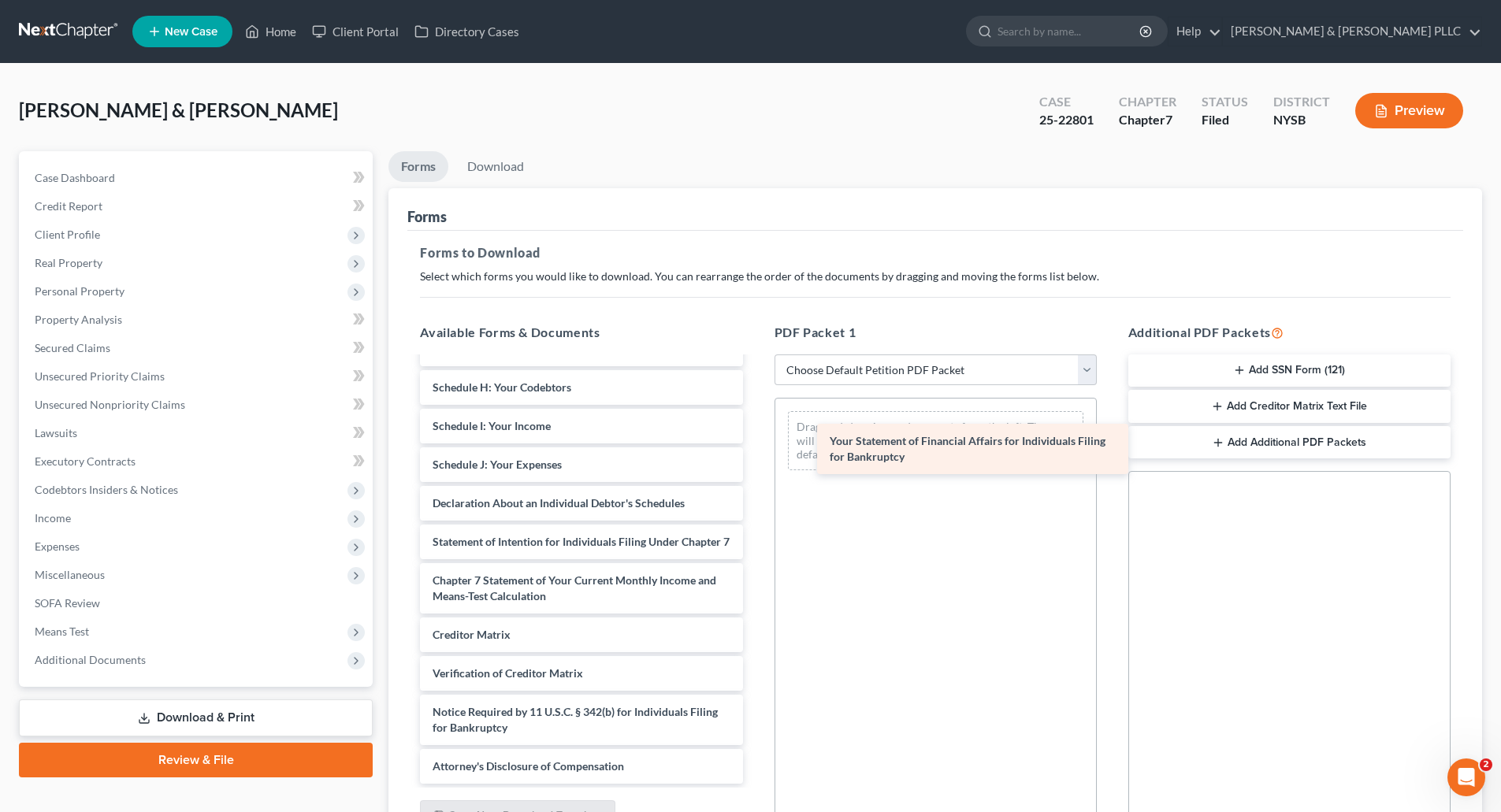
drag, startPoint x: 607, startPoint y: 478, endPoint x: 1004, endPoint y: 447, distance: 398.2
click at [755, 447] on div "Your Statement of Financial Affairs for Individuals Filing for Bankruptcy Abacu…" at bounding box center [581, 395] width 348 height 777
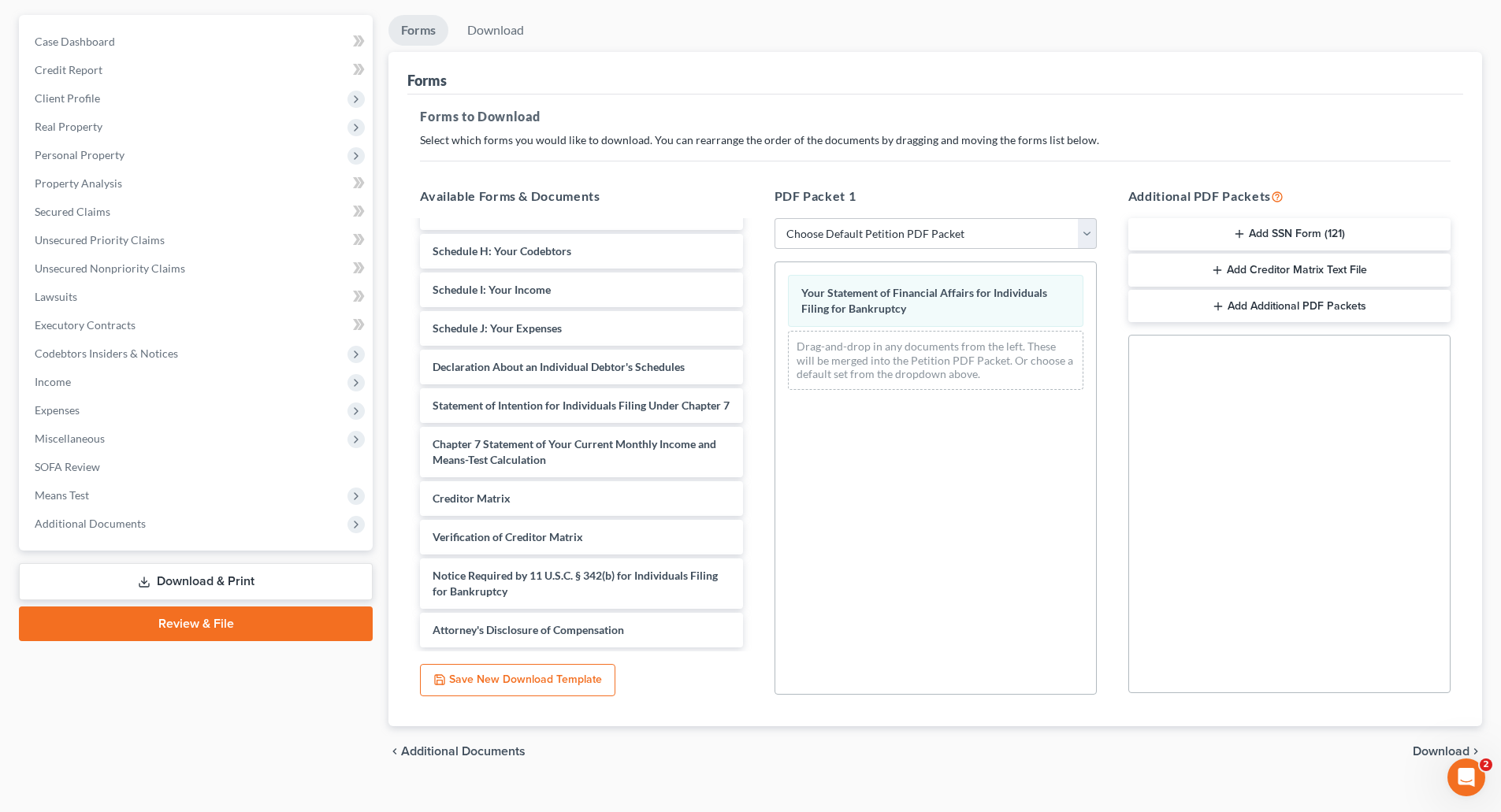
scroll to position [161, 0]
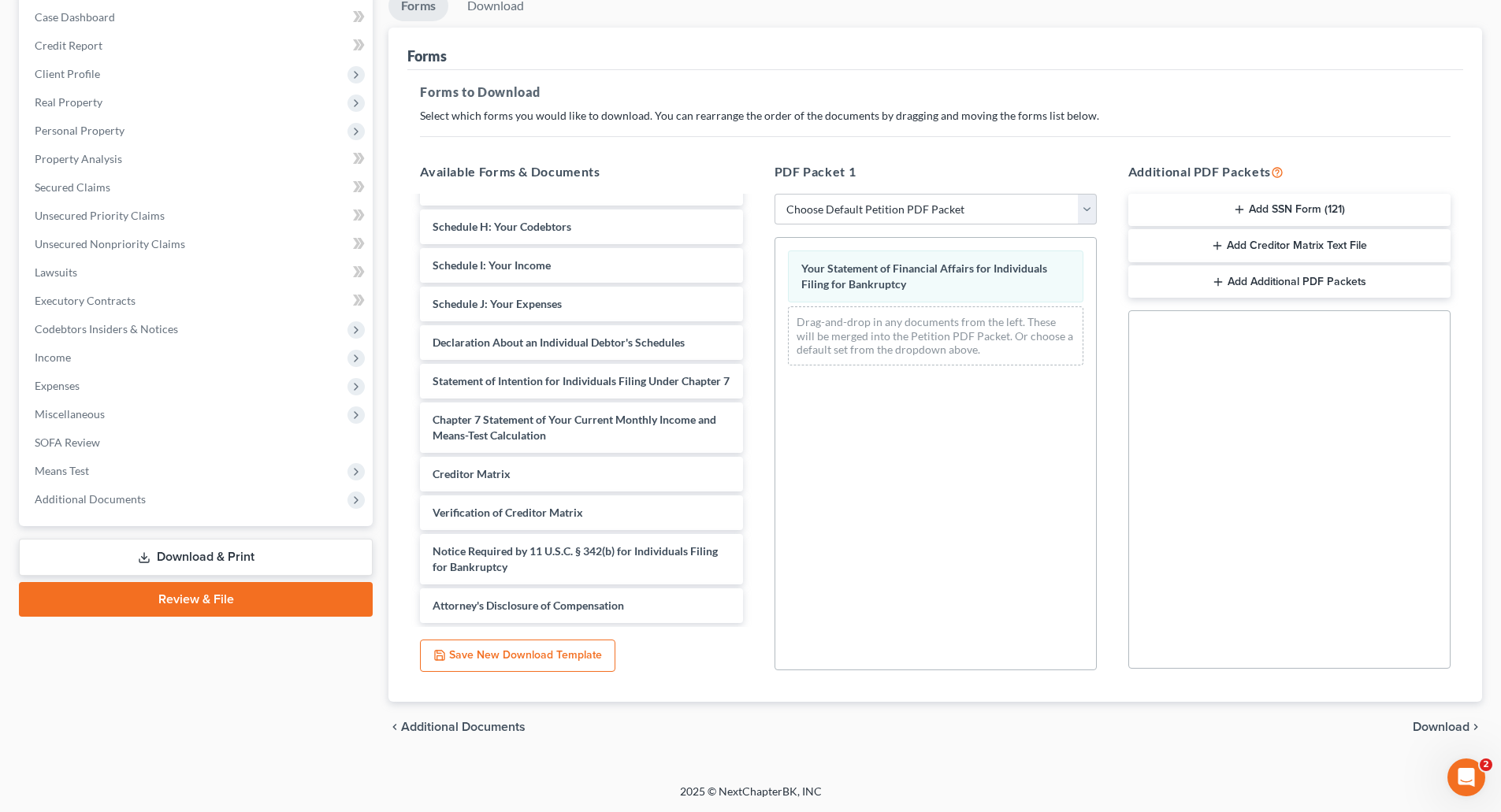
drag, startPoint x: 1506, startPoint y: 650, endPoint x: 18, endPoint y: 11, distance: 1619.4
click at [1423, 722] on span "Download" at bounding box center [1441, 727] width 57 height 12
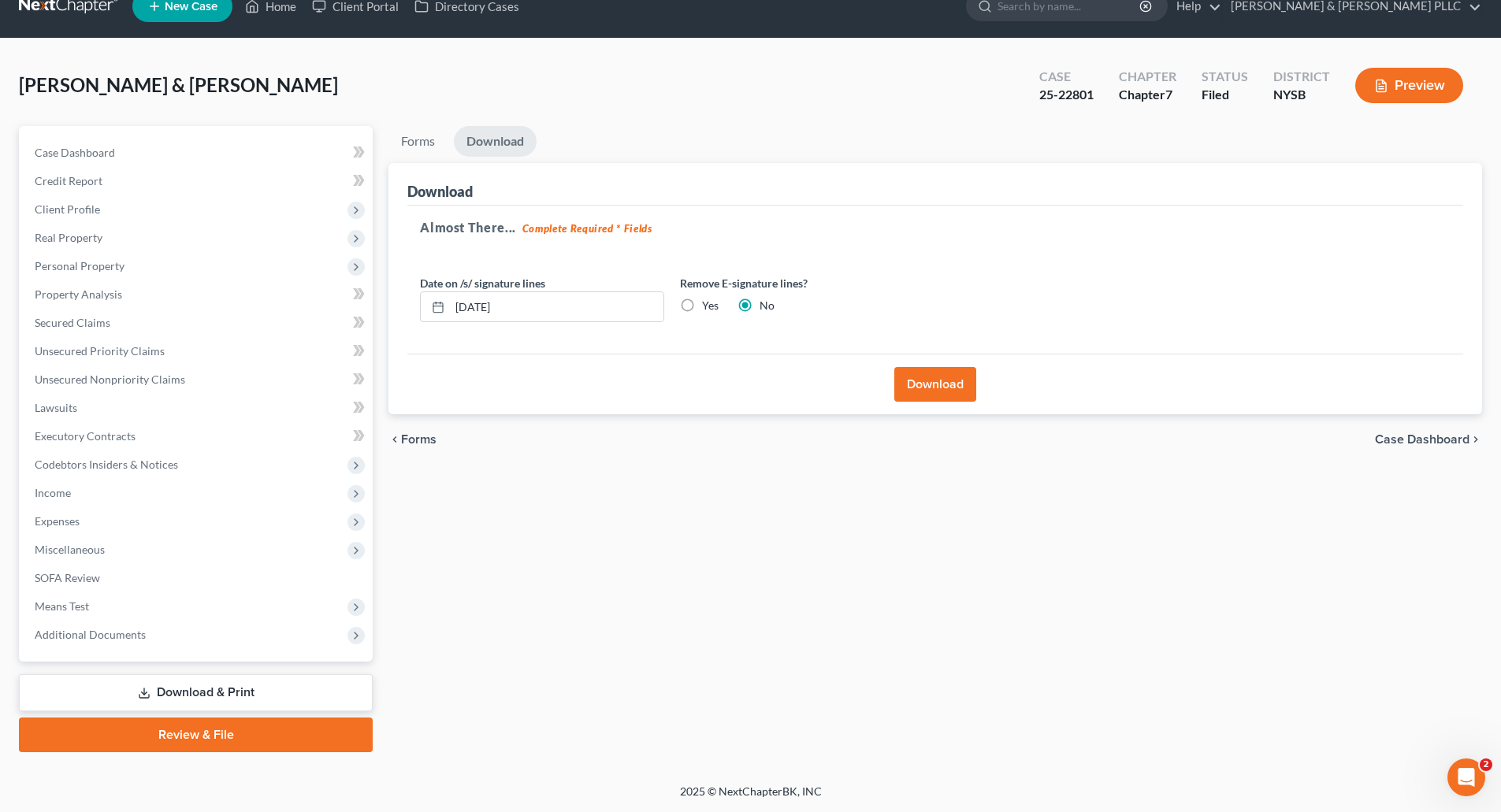
click at [922, 387] on button "Download" at bounding box center [935, 384] width 82 height 34
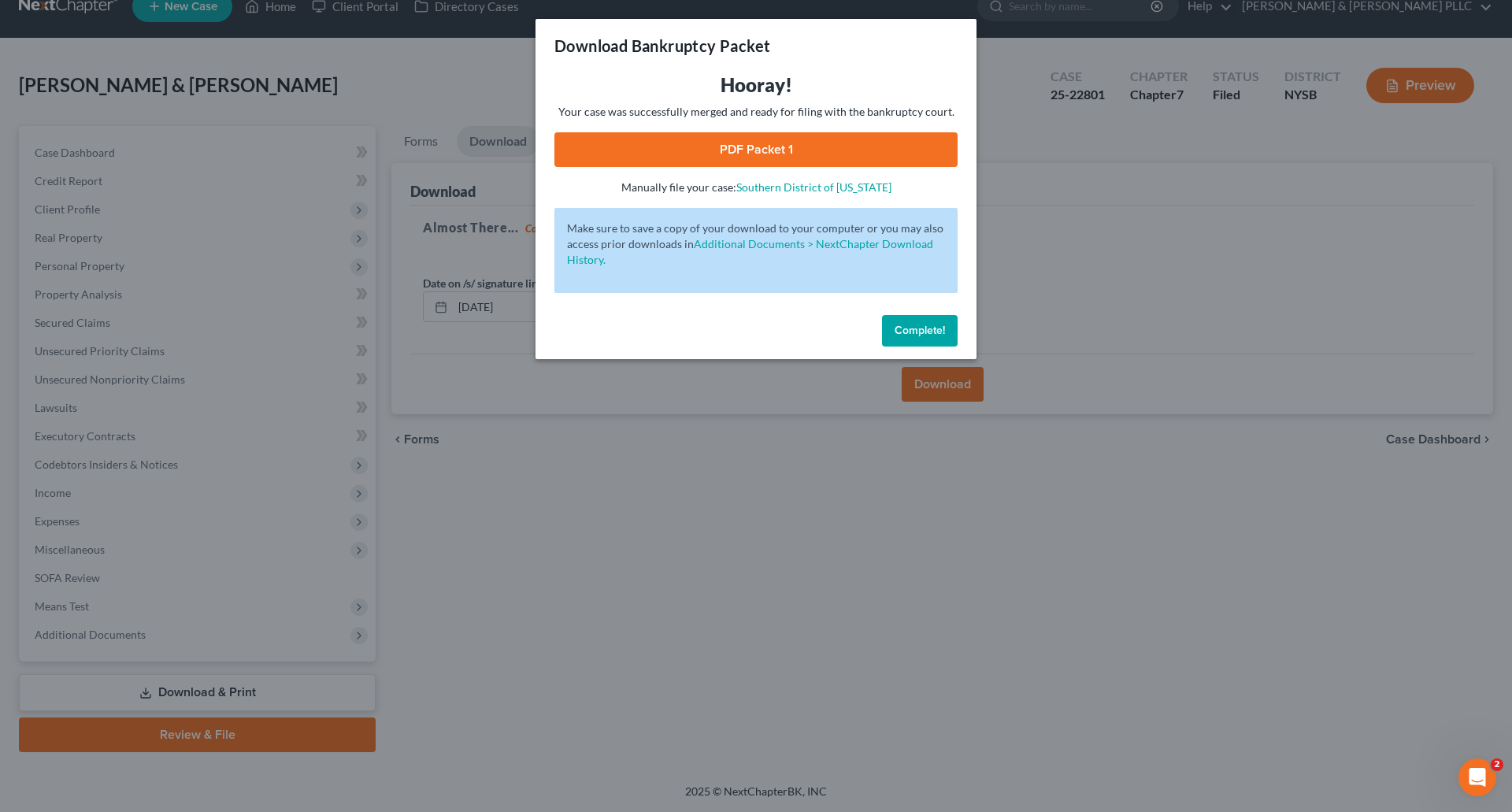
click at [737, 142] on link "PDF Packet 1" at bounding box center [756, 149] width 403 height 34
click at [919, 324] on span "Complete!" at bounding box center [919, 330] width 50 height 13
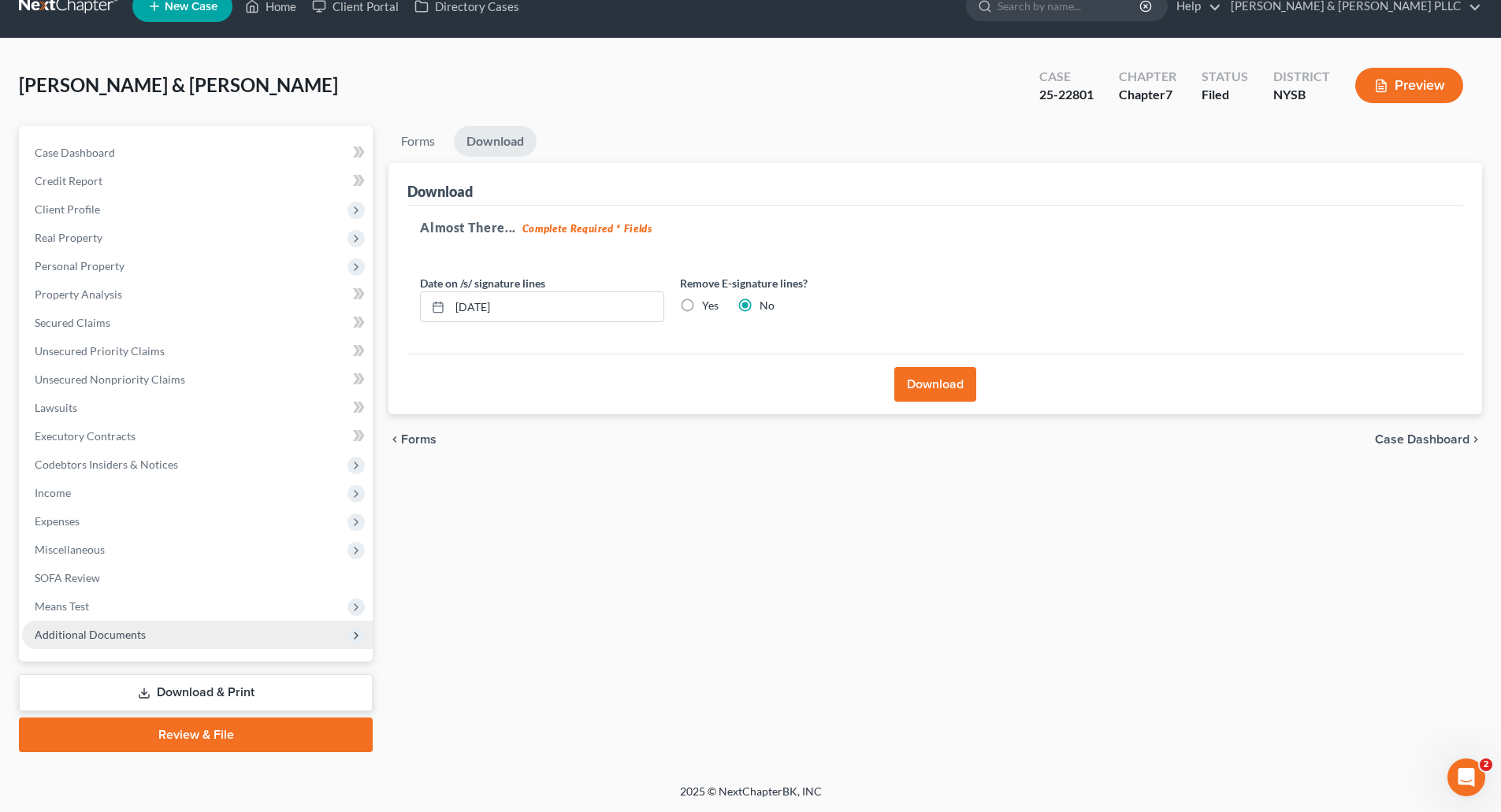
click at [114, 635] on span "Additional Documents" at bounding box center [90, 634] width 112 height 13
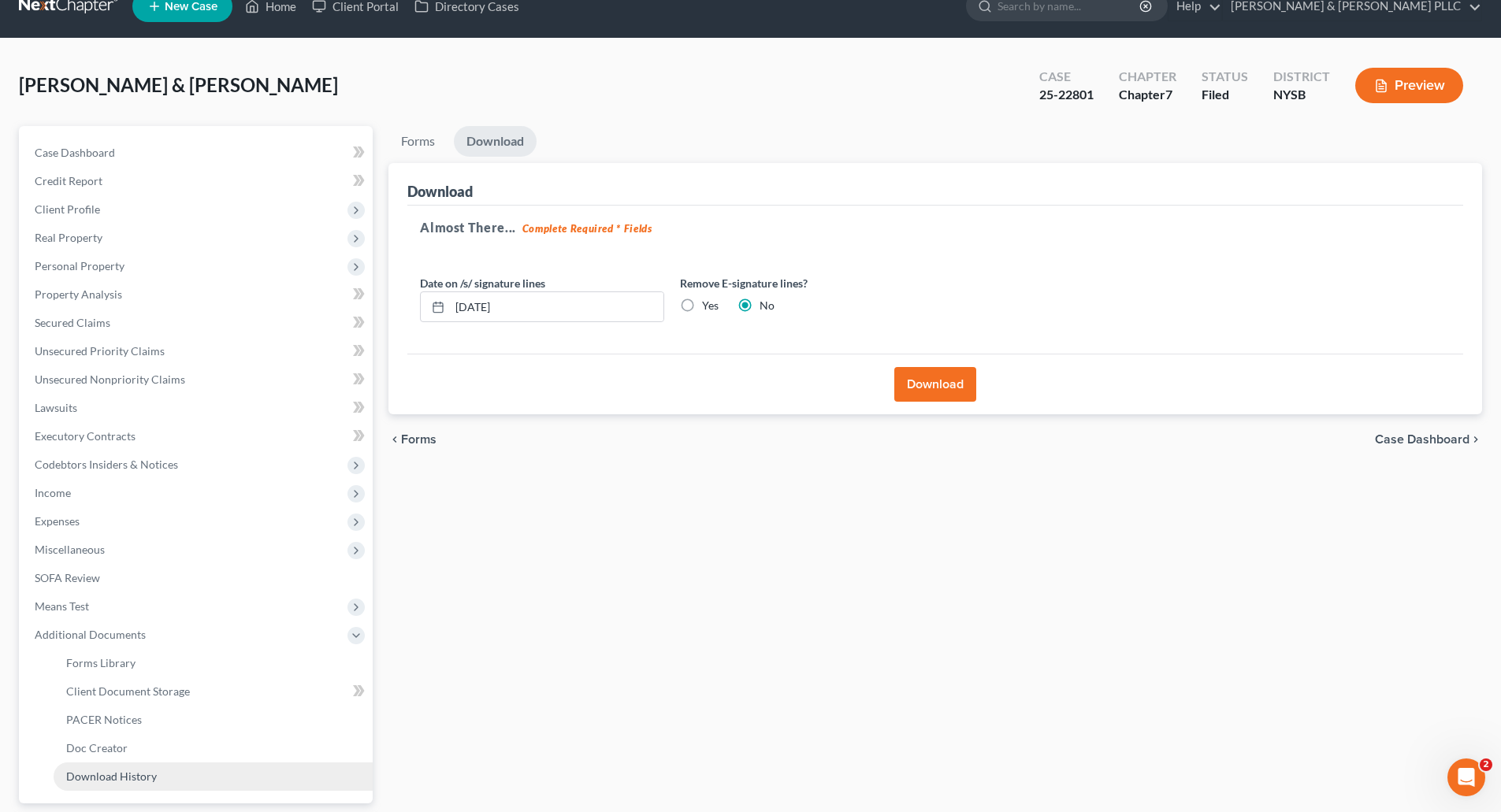
click at [127, 777] on span "Download History" at bounding box center [112, 776] width 90 height 13
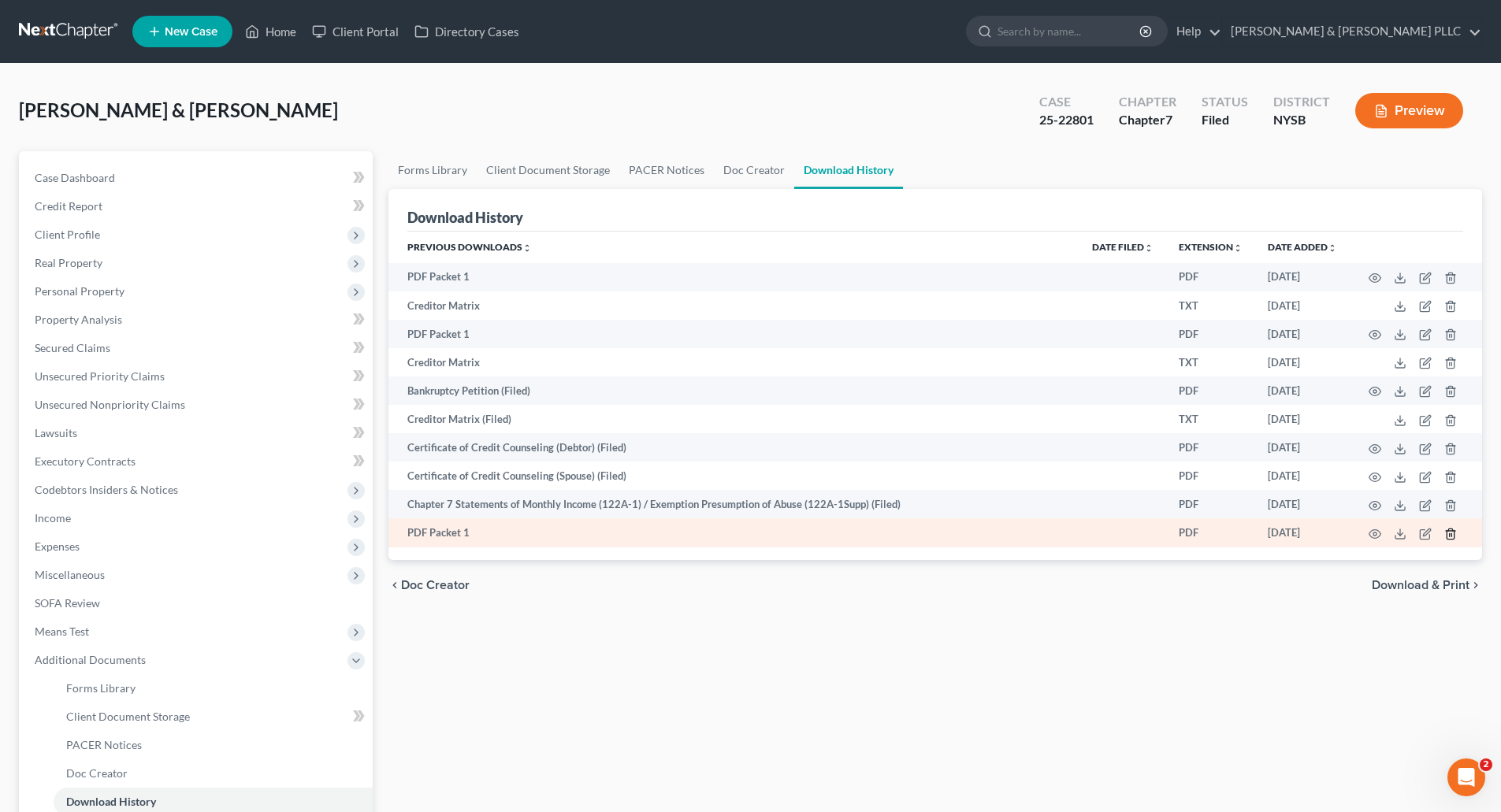
click at [1452, 533] on icon "button" at bounding box center [1451, 534] width 12 height 12
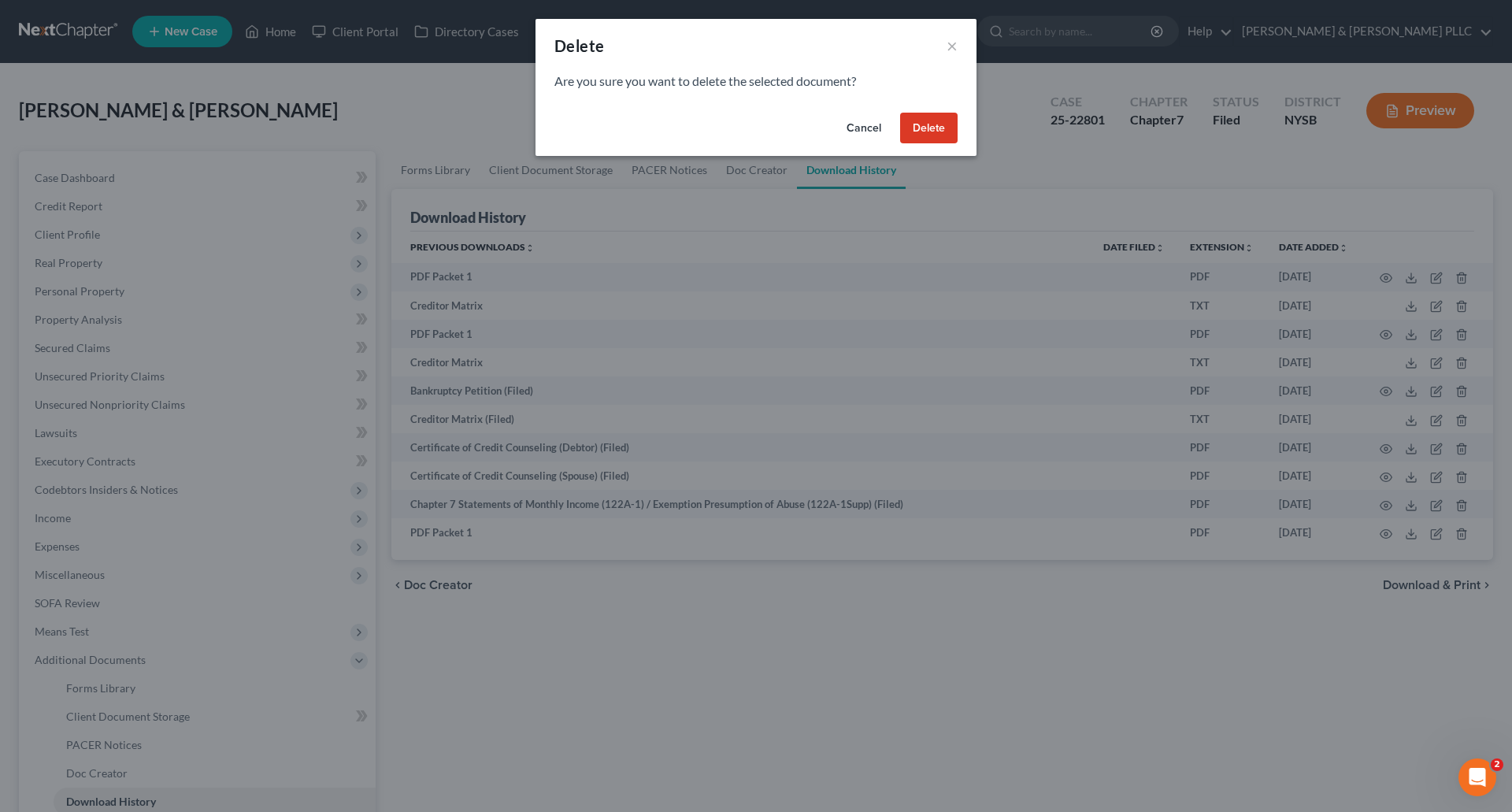
click at [928, 123] on button "Delete" at bounding box center [929, 128] width 58 height 32
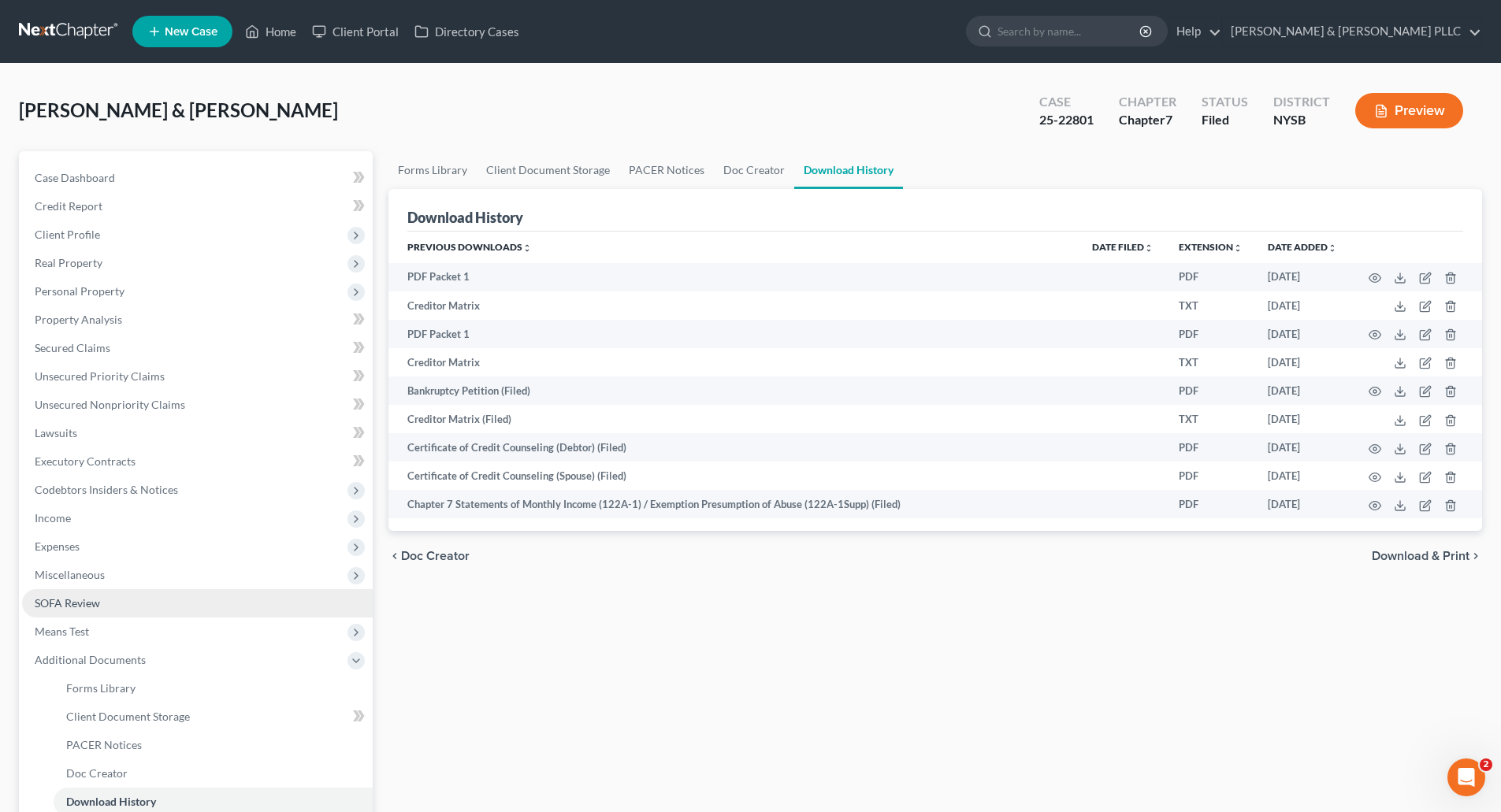
click at [73, 600] on span "SOFA Review" at bounding box center [67, 602] width 65 height 13
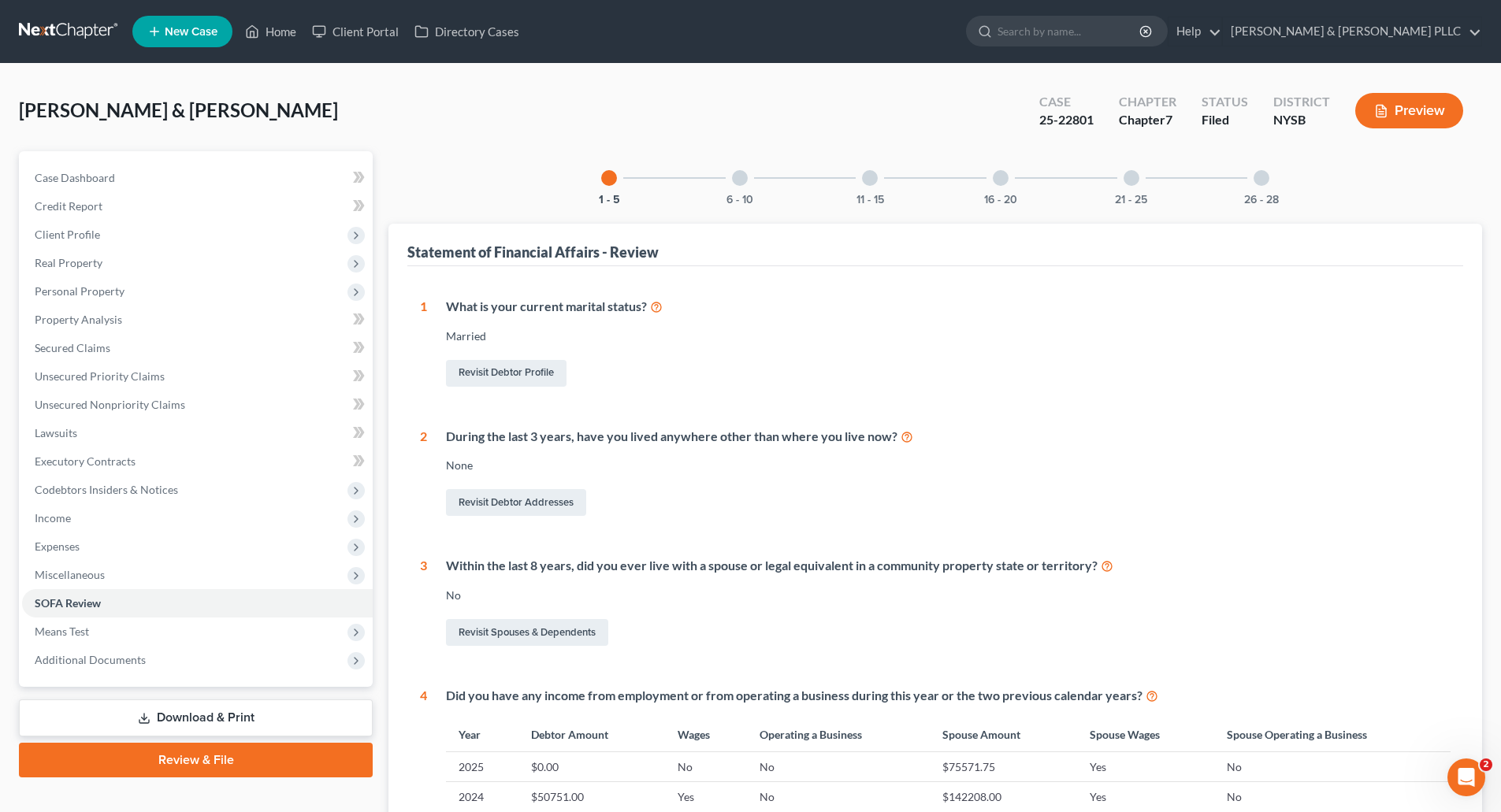
click at [1261, 178] on div at bounding box center [1262, 178] width 16 height 16
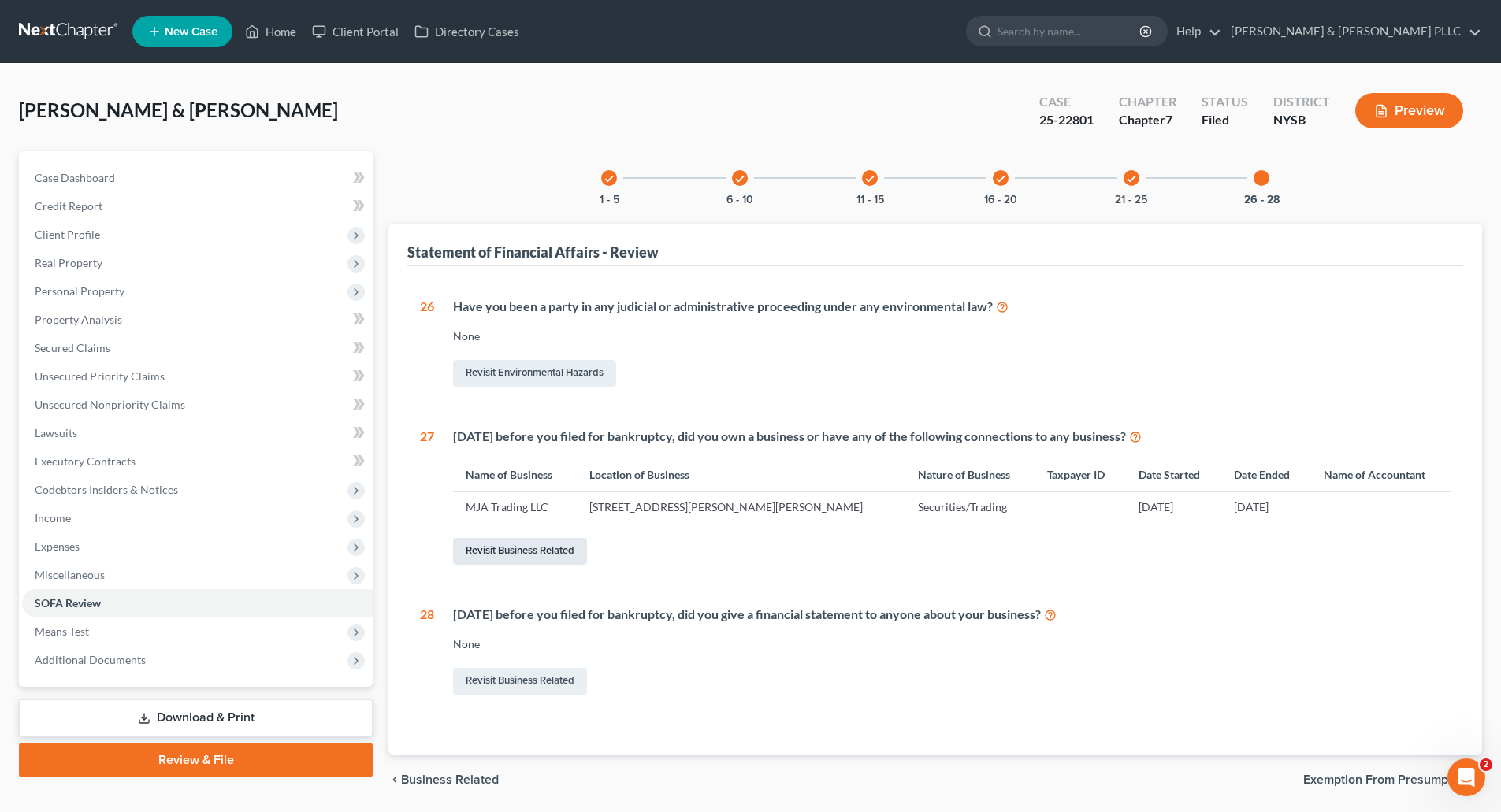
click at [527, 551] on link "Revisit Business Related" at bounding box center [520, 551] width 134 height 27
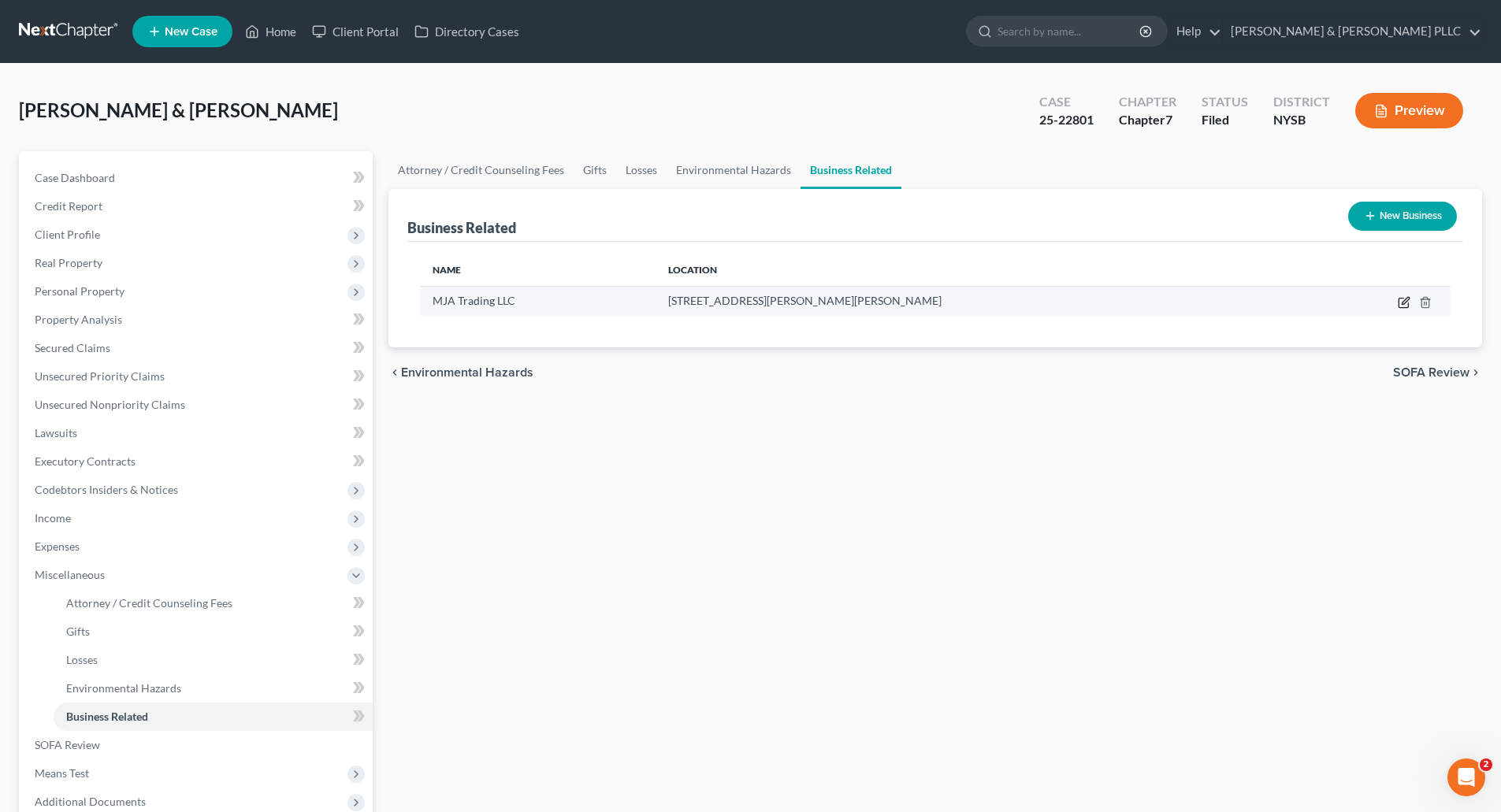
click at [1402, 298] on icon "button" at bounding box center [1403, 303] width 10 height 10
select select "member"
select select "35"
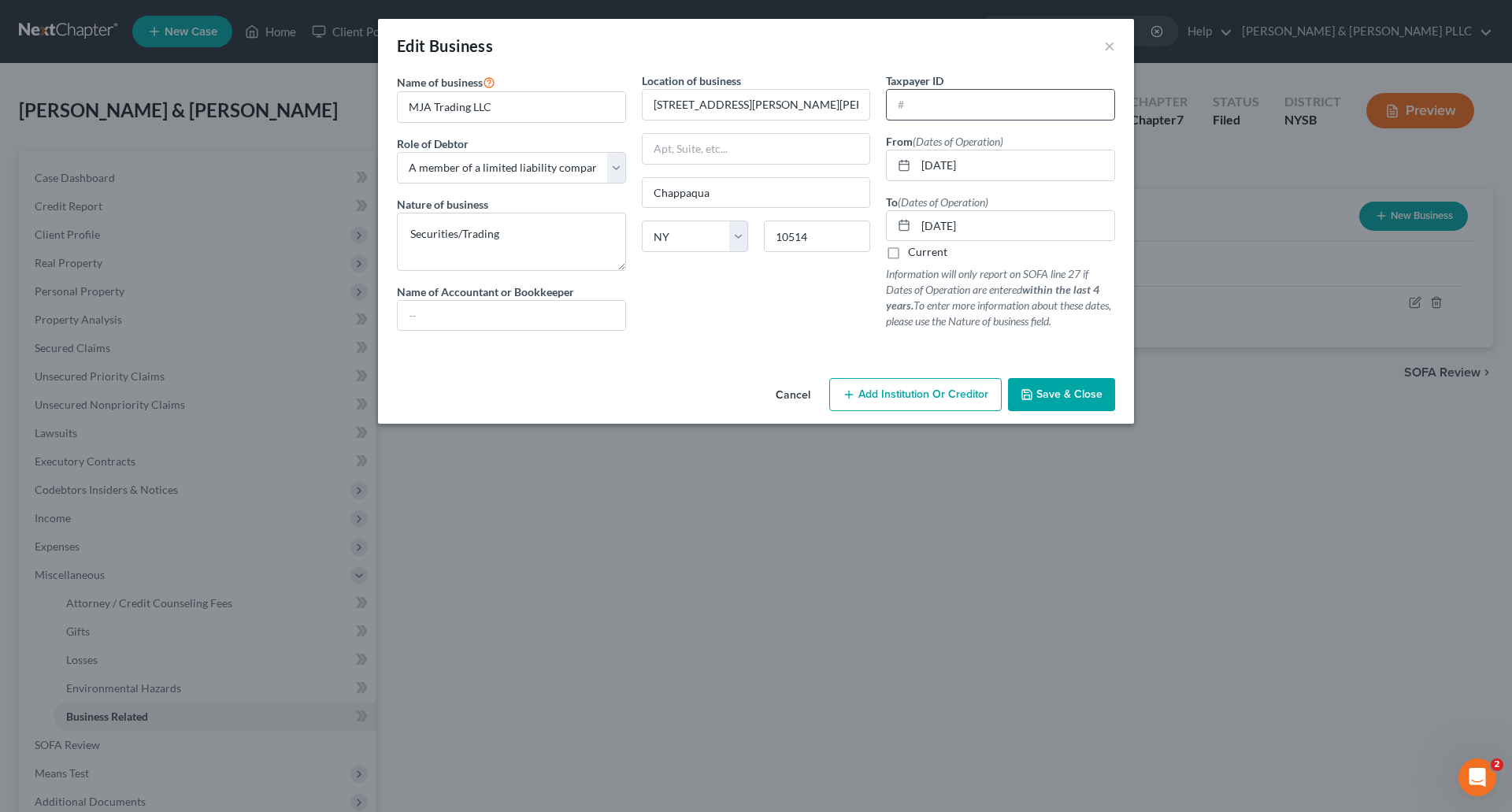
click at [921, 100] on input "text" at bounding box center [1001, 104] width 227 height 30
type input "46-2554254"
click at [1079, 397] on span "Save & Close" at bounding box center [1070, 394] width 66 height 13
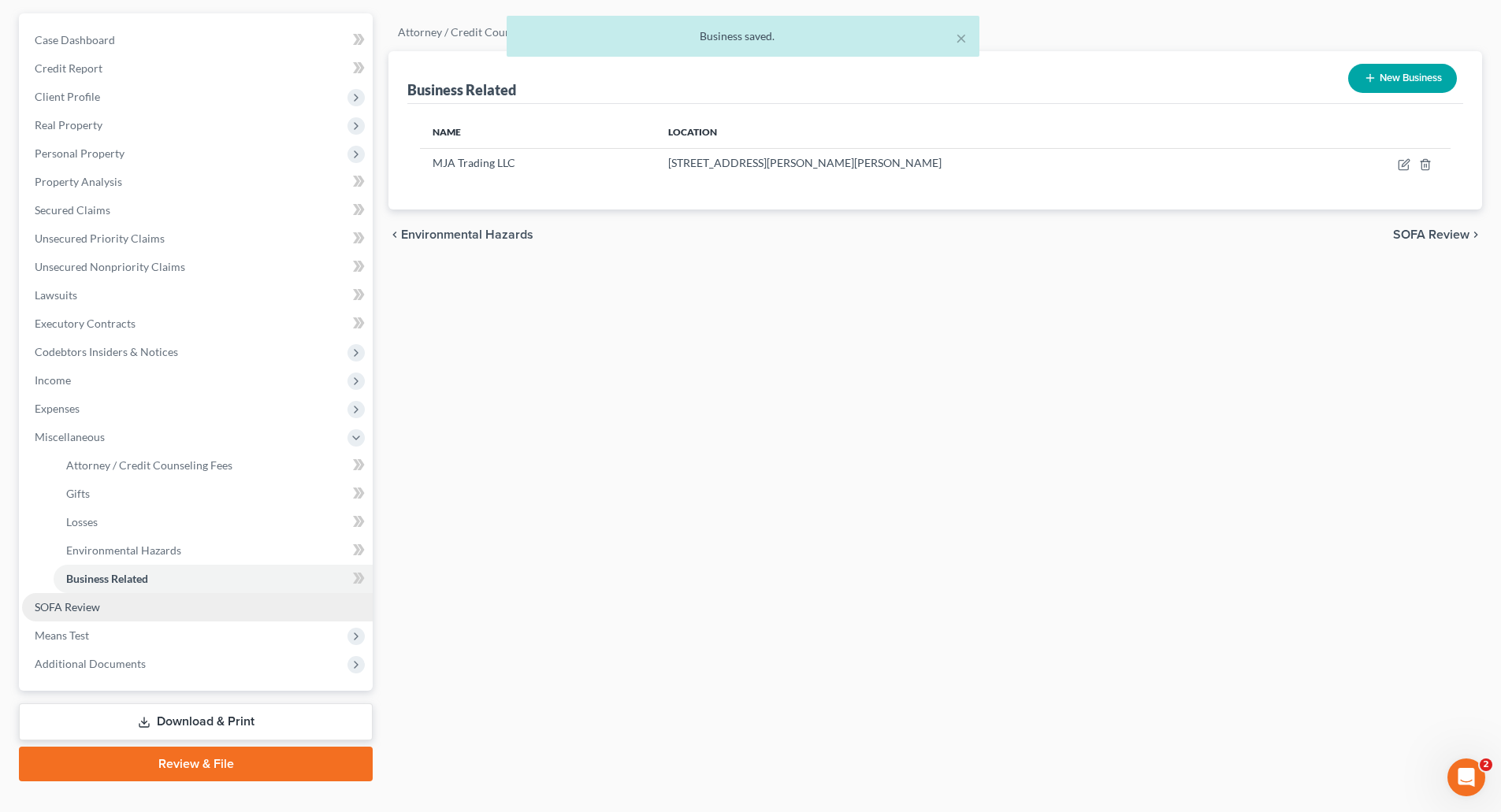
scroll to position [167, 0]
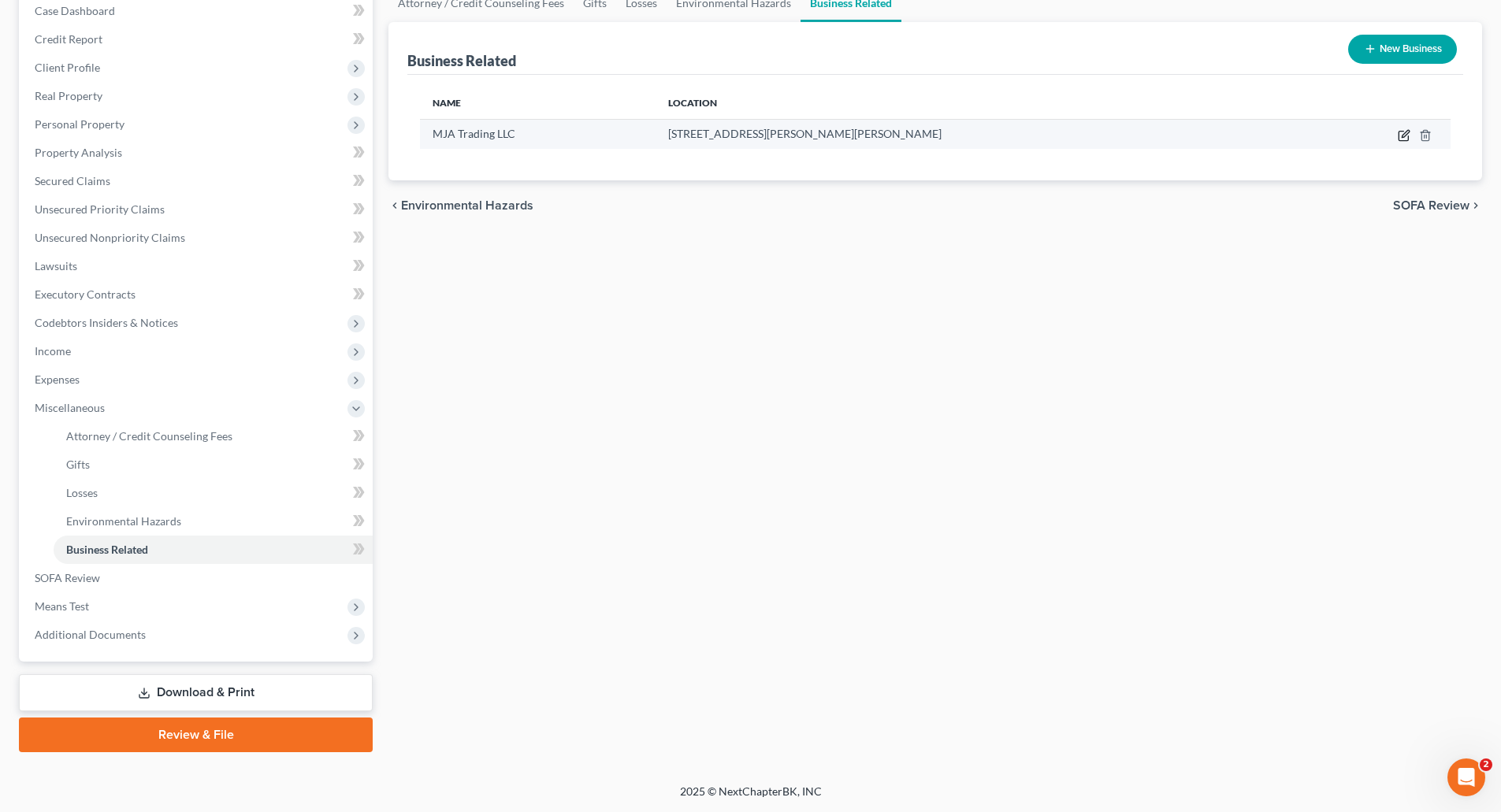
click at [1405, 135] on icon "button" at bounding box center [1405, 134] width 7 height 7
select select "member"
select select "35"
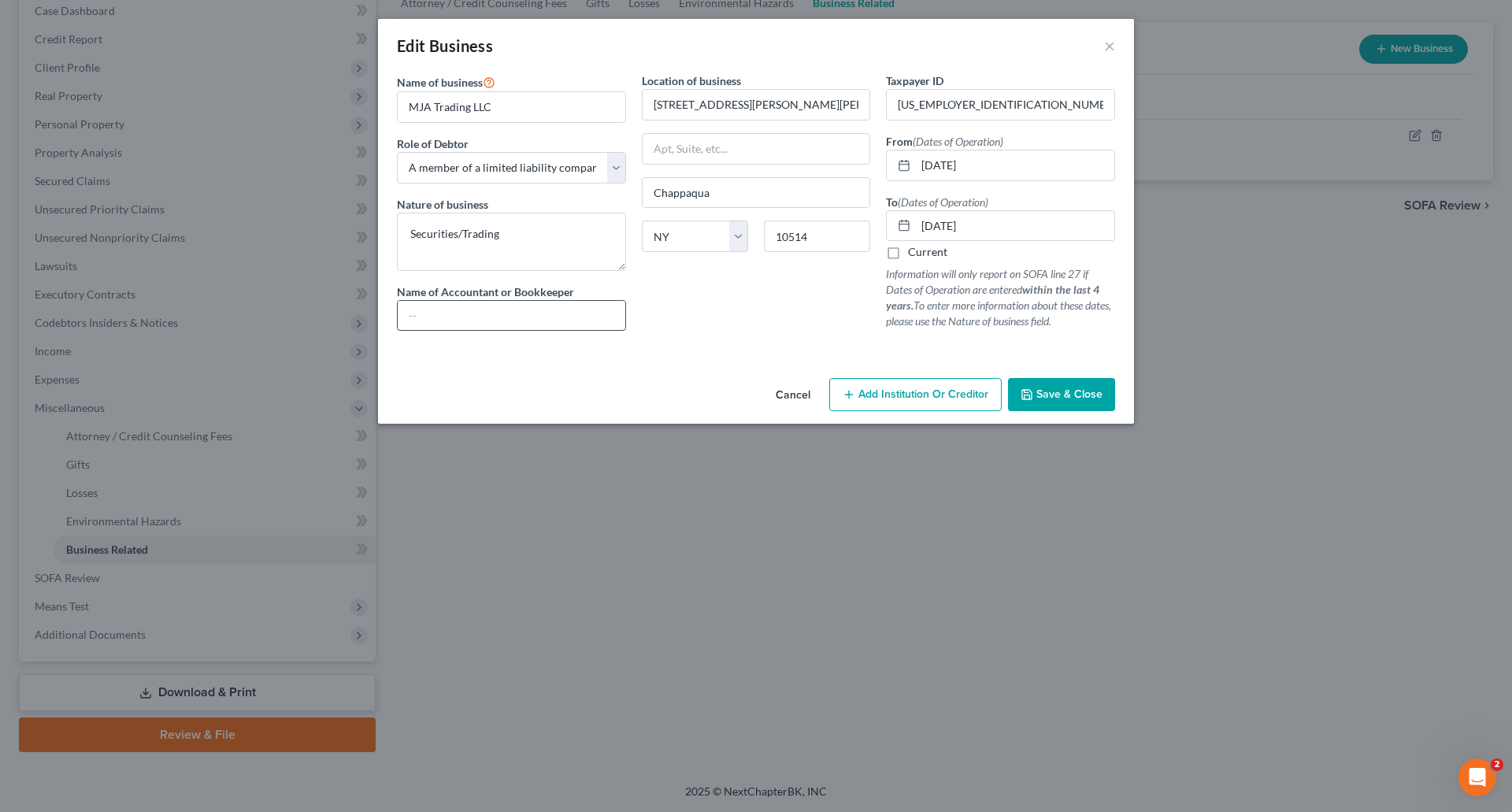
click at [422, 309] on input "text" at bounding box center [511, 316] width 227 height 30
type input "MID Resources Inc."
click at [1093, 402] on button "Save & Close" at bounding box center [1062, 394] width 107 height 33
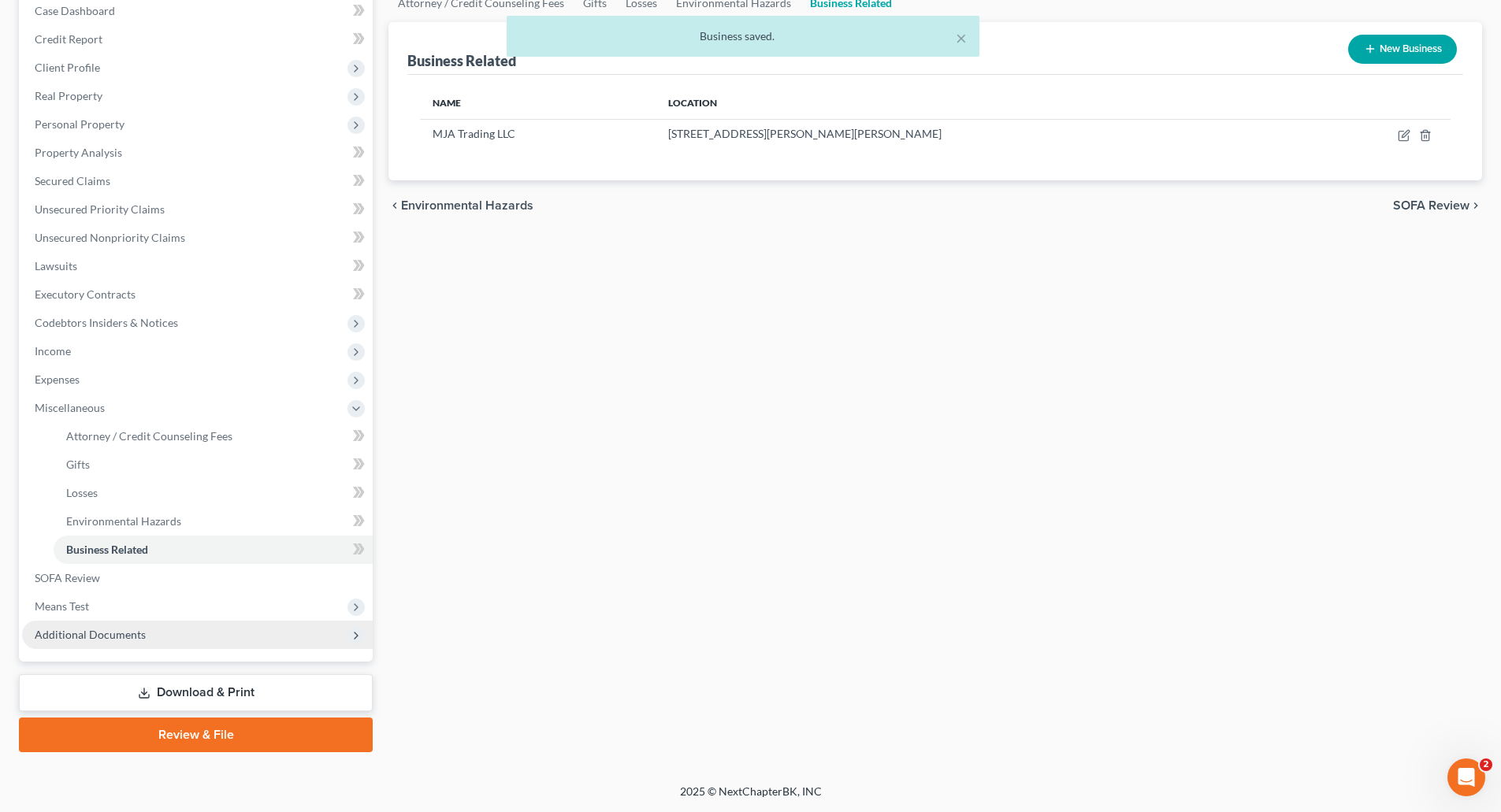
click at [129, 632] on span "Additional Documents" at bounding box center [90, 634] width 112 height 13
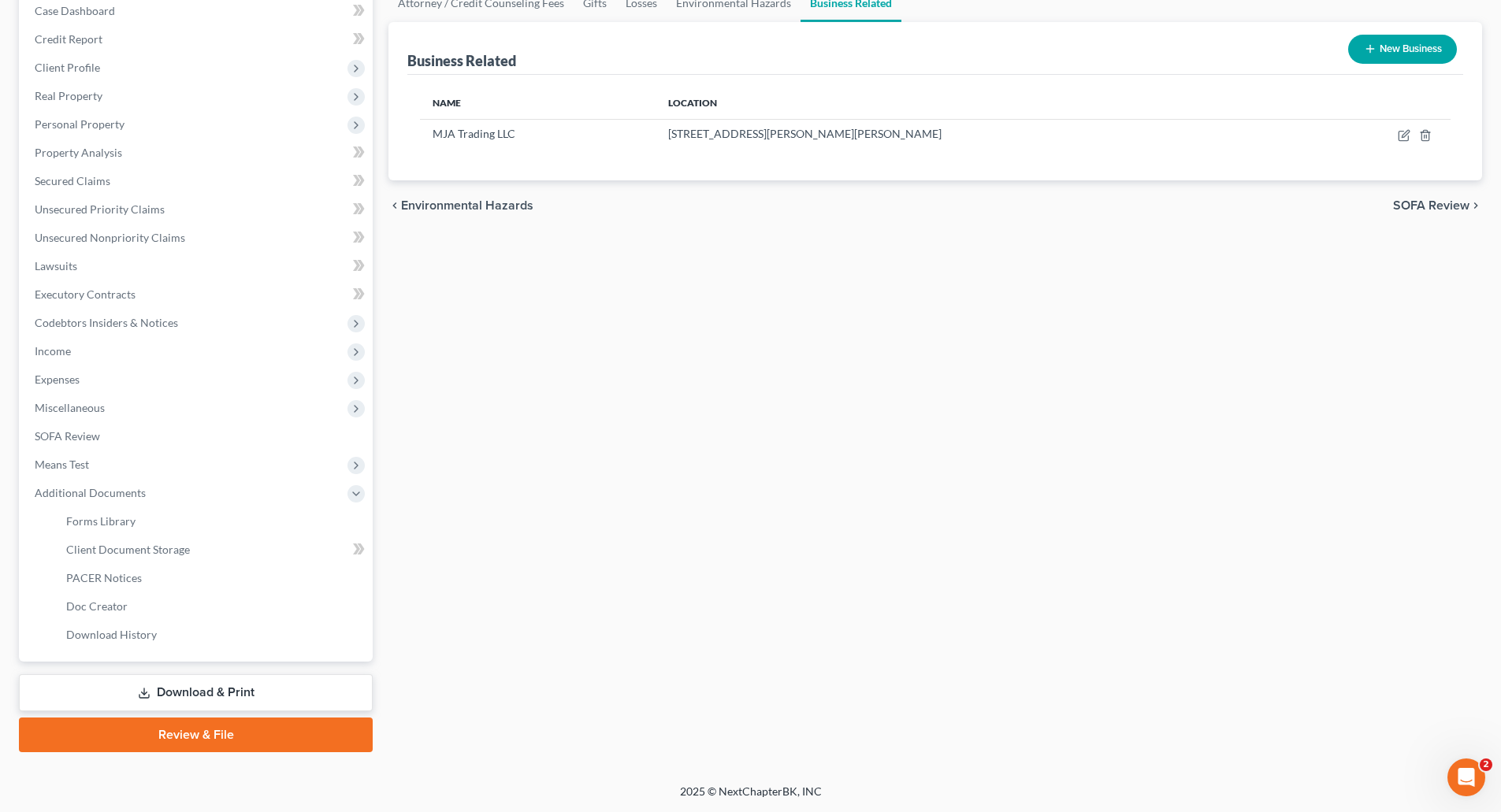
click at [262, 686] on link "Download & Print" at bounding box center [196, 693] width 354 height 37
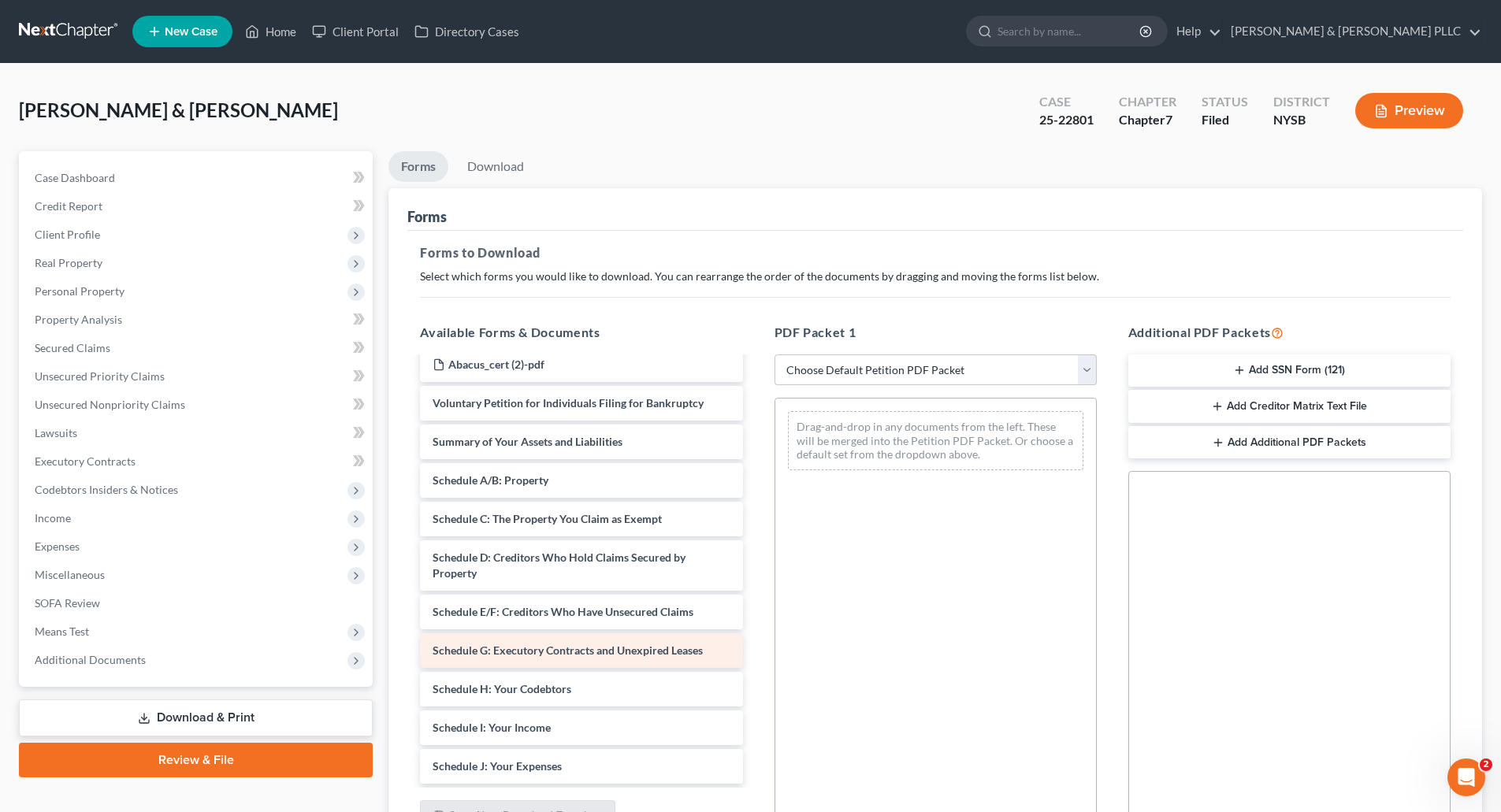
scroll to position [315, 0]
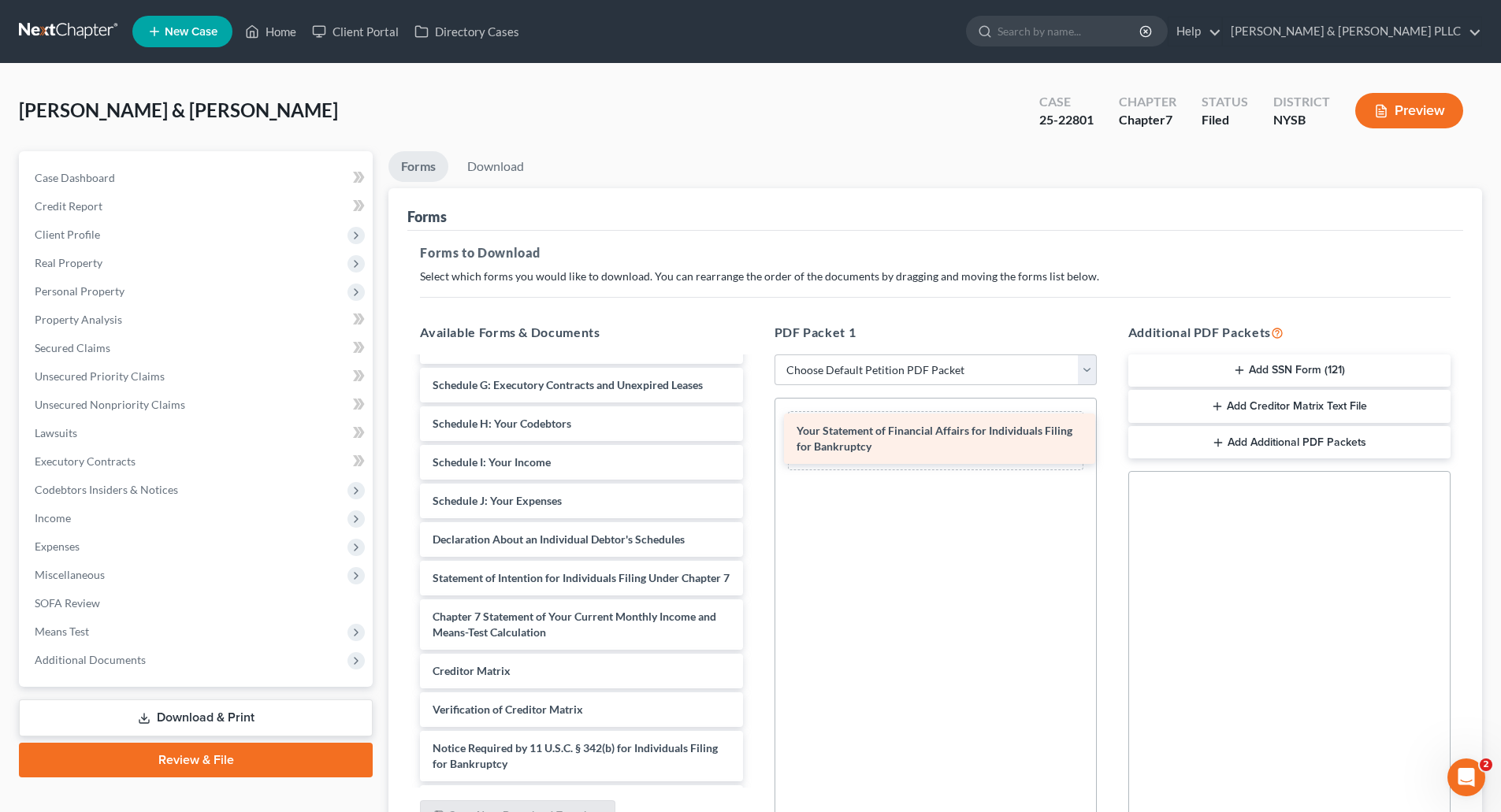
drag, startPoint x: 606, startPoint y: 585, endPoint x: 970, endPoint y: 439, distance: 392.2
click at [755, 438] on div "Your Statement of Financial Affairs for Individuals Filing for Bankruptcy Abacu…" at bounding box center [581, 432] width 348 height 777
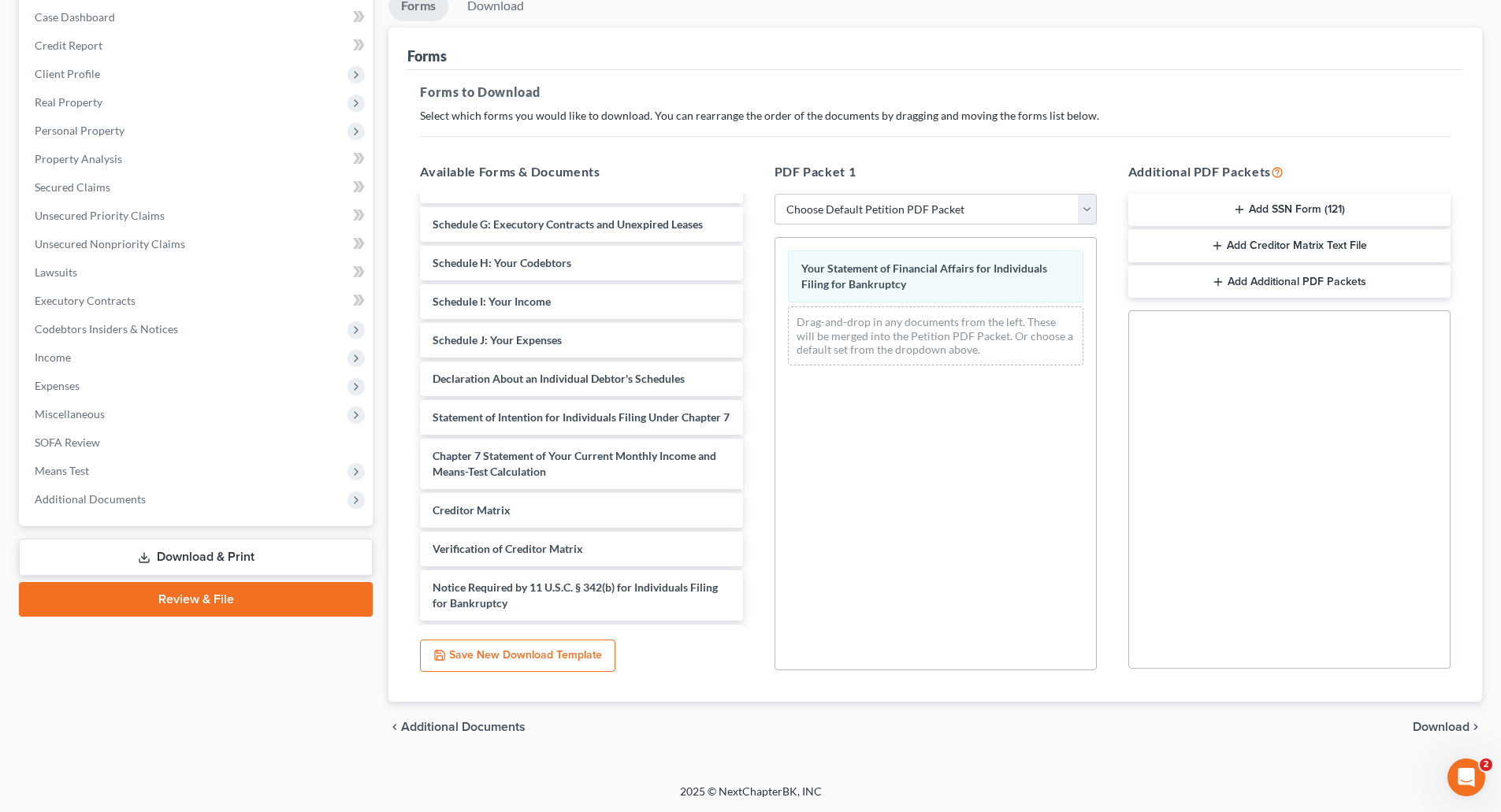
click at [1435, 723] on span "Download" at bounding box center [1441, 727] width 57 height 12
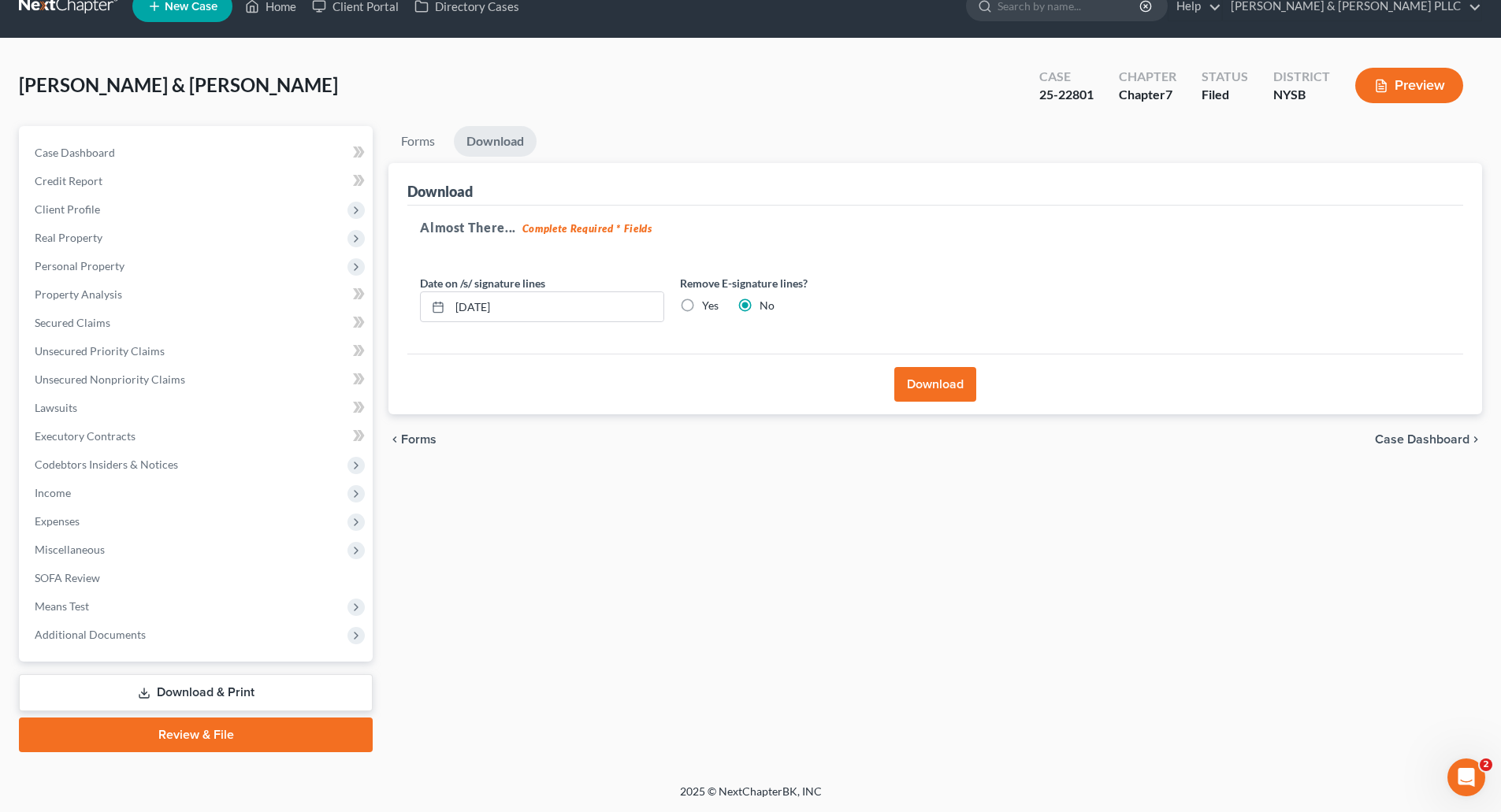
click at [955, 394] on button "Download" at bounding box center [935, 384] width 82 height 34
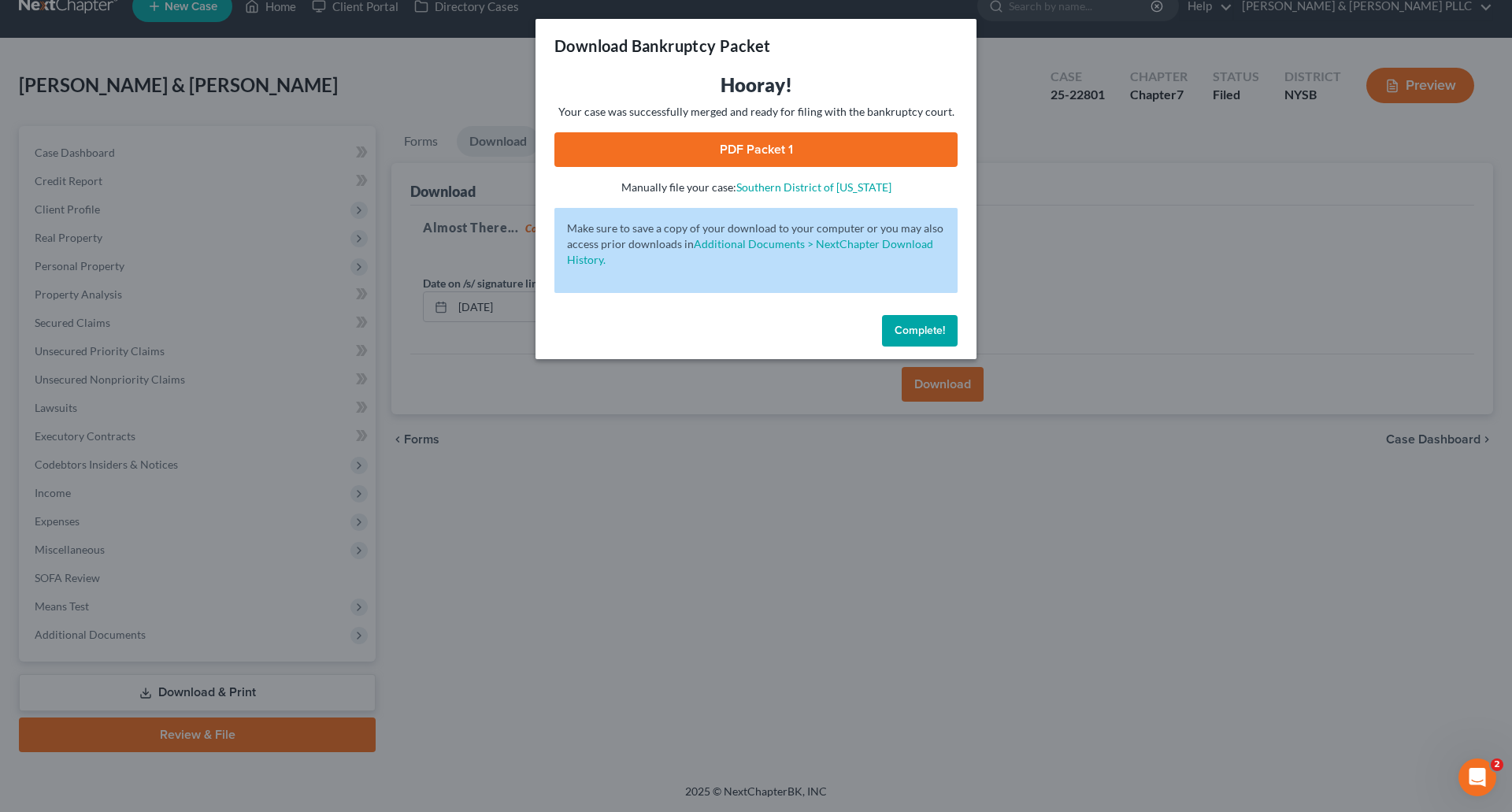
click at [923, 330] on span "Complete!" at bounding box center [919, 330] width 50 height 13
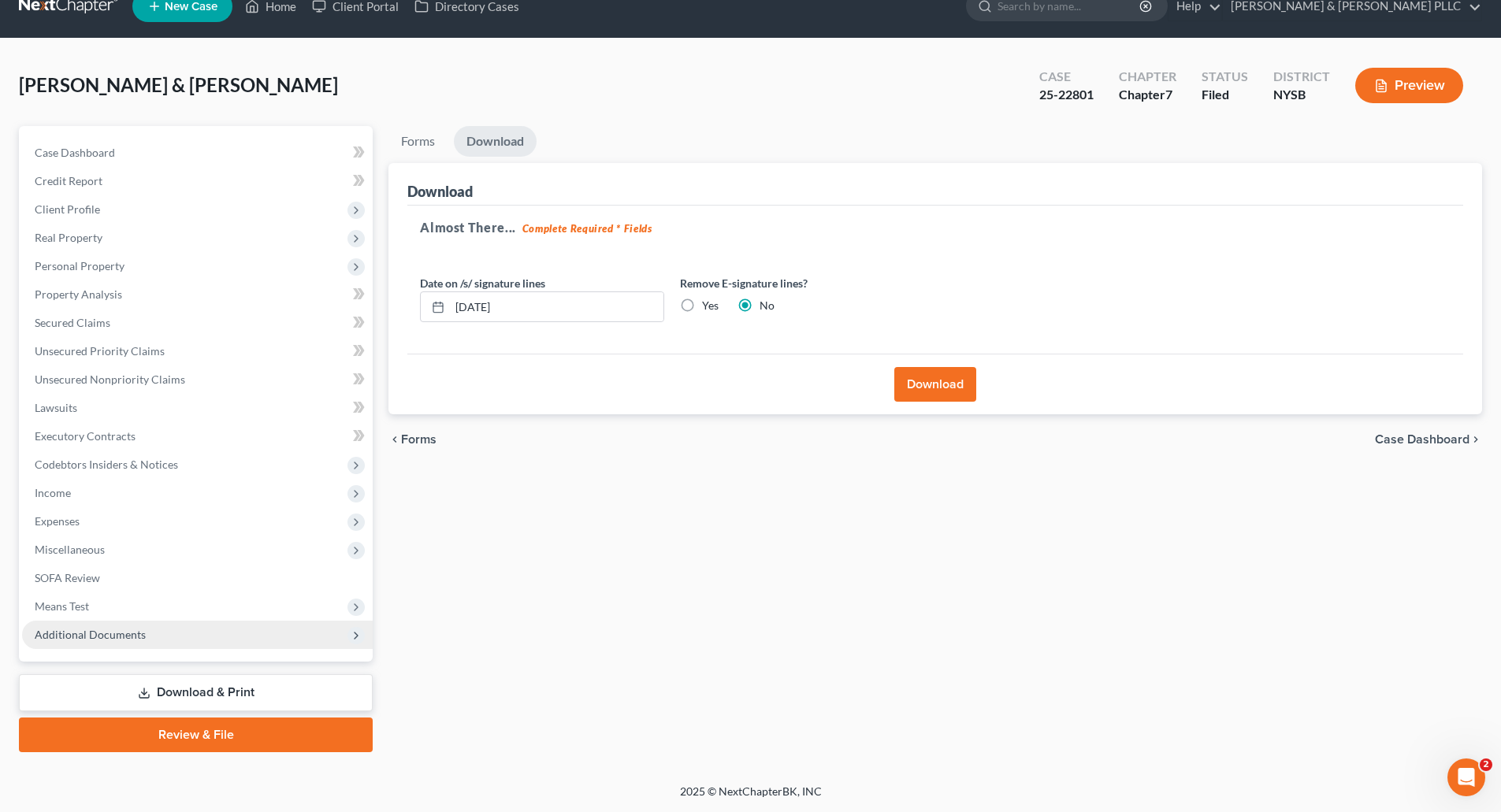
click at [95, 630] on span "Additional Documents" at bounding box center [90, 634] width 112 height 13
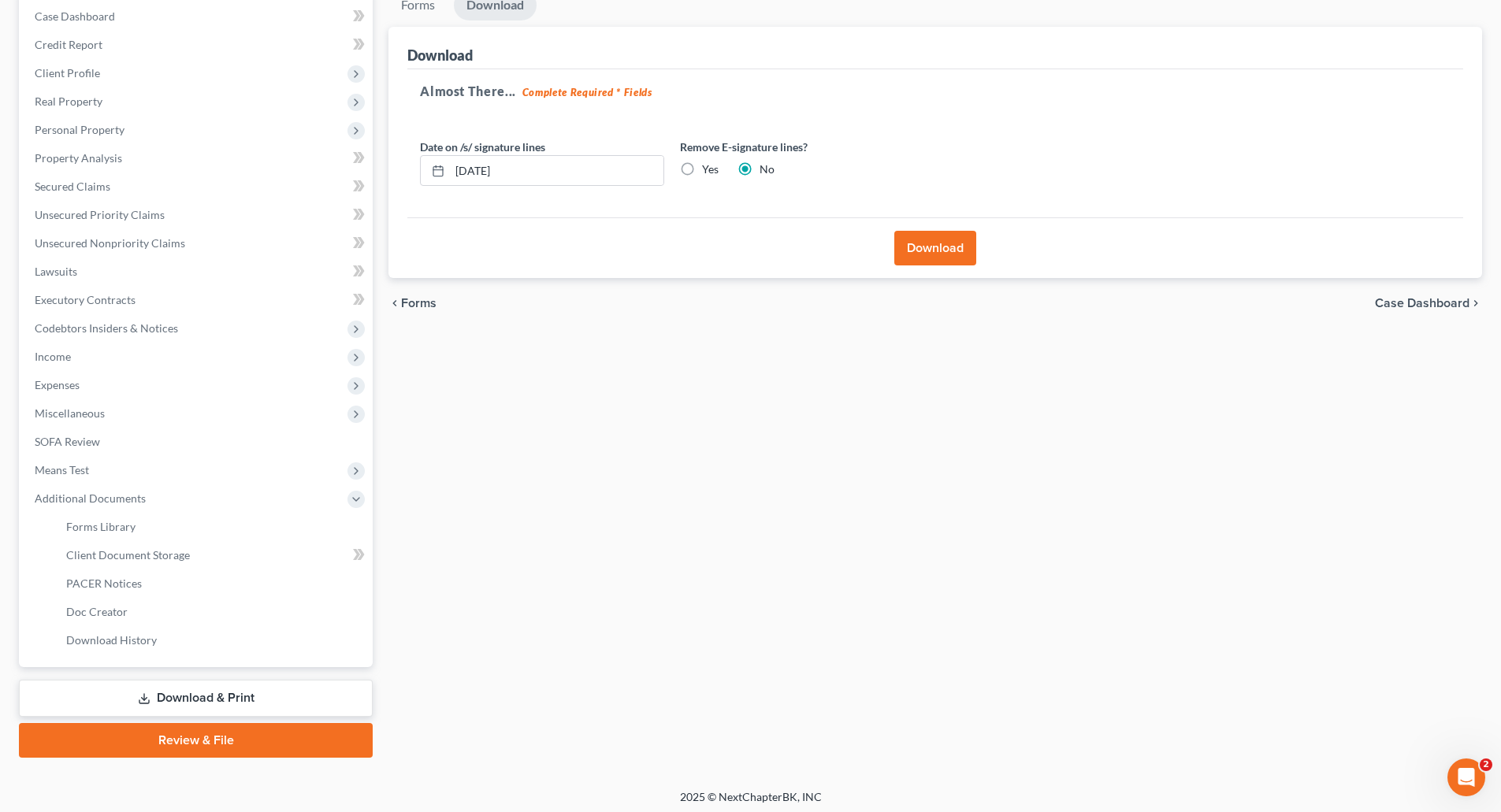
scroll to position [167, 0]
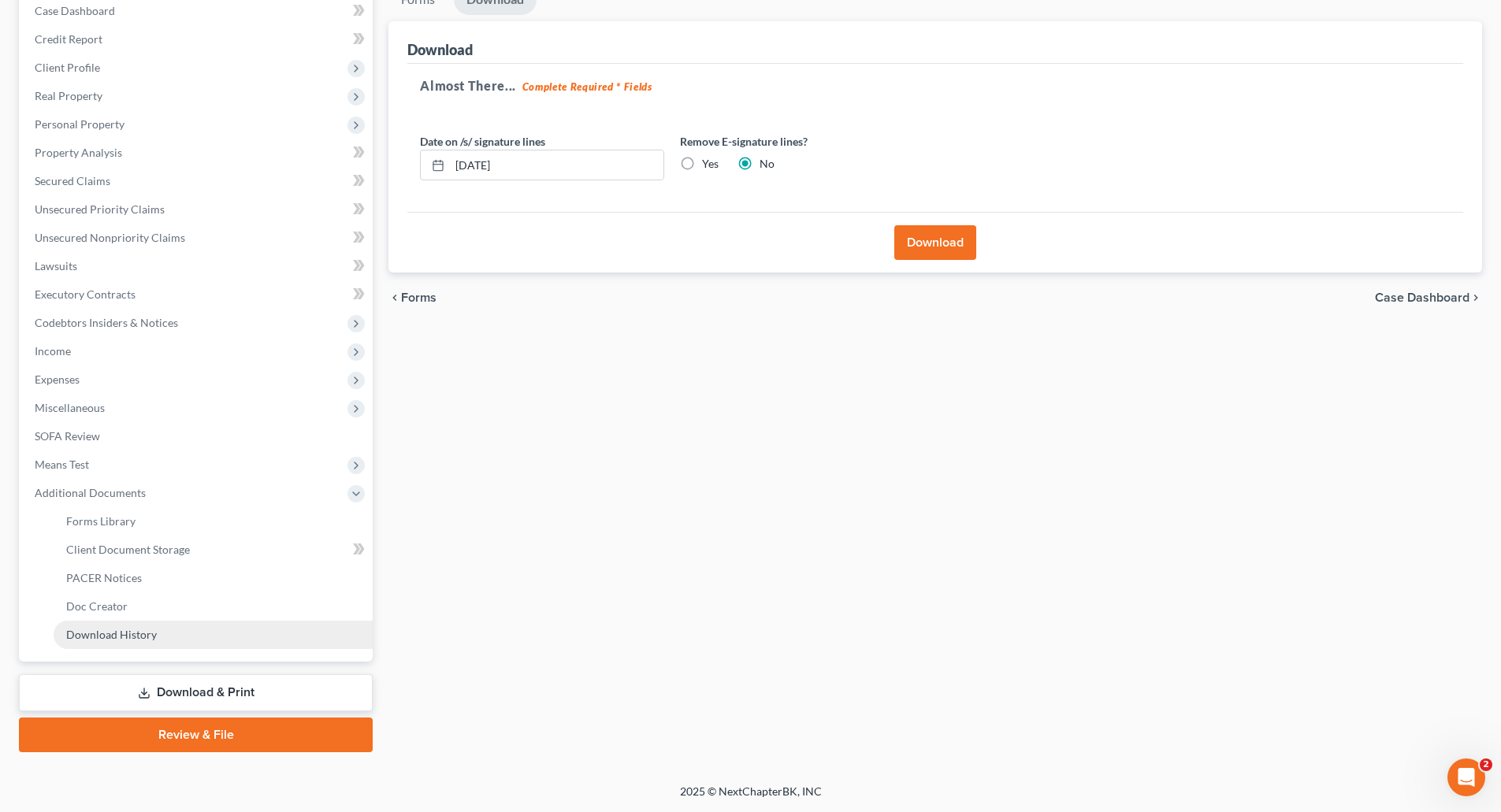
click at [134, 635] on span "Download History" at bounding box center [112, 634] width 90 height 13
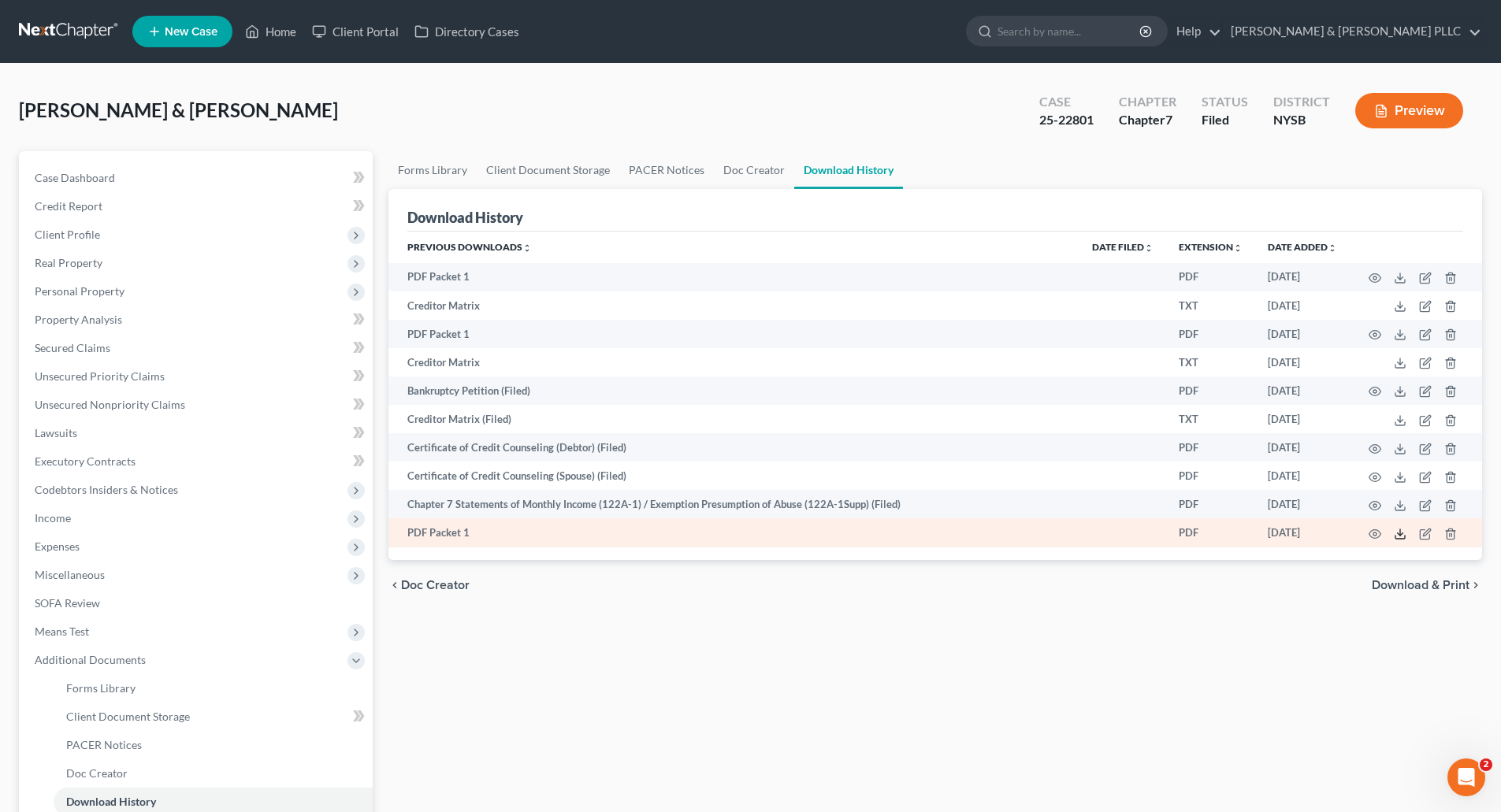
click at [1397, 532] on icon at bounding box center [1400, 534] width 12 height 12
